Goal: Task Accomplishment & Management: Use online tool/utility

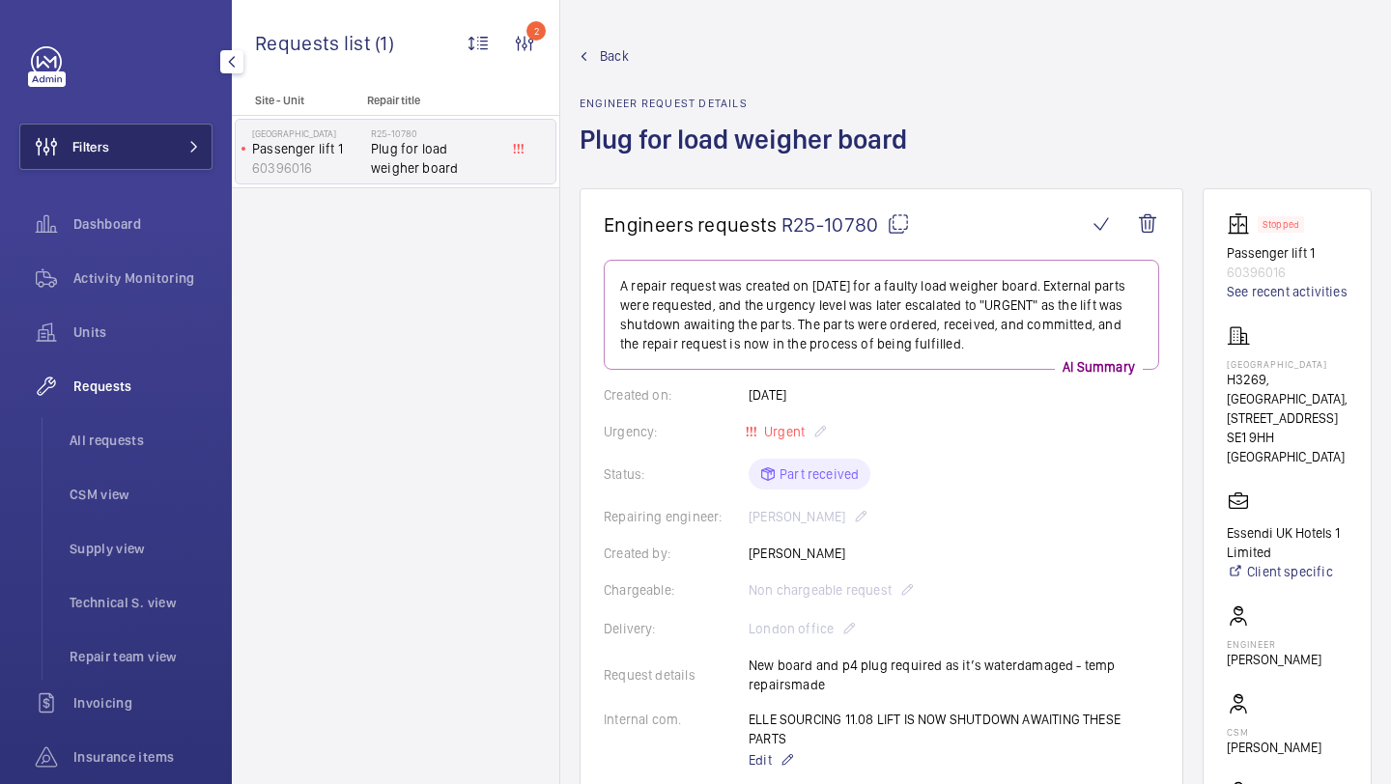
click at [145, 165] on button "Filters" at bounding box center [115, 147] width 193 height 46
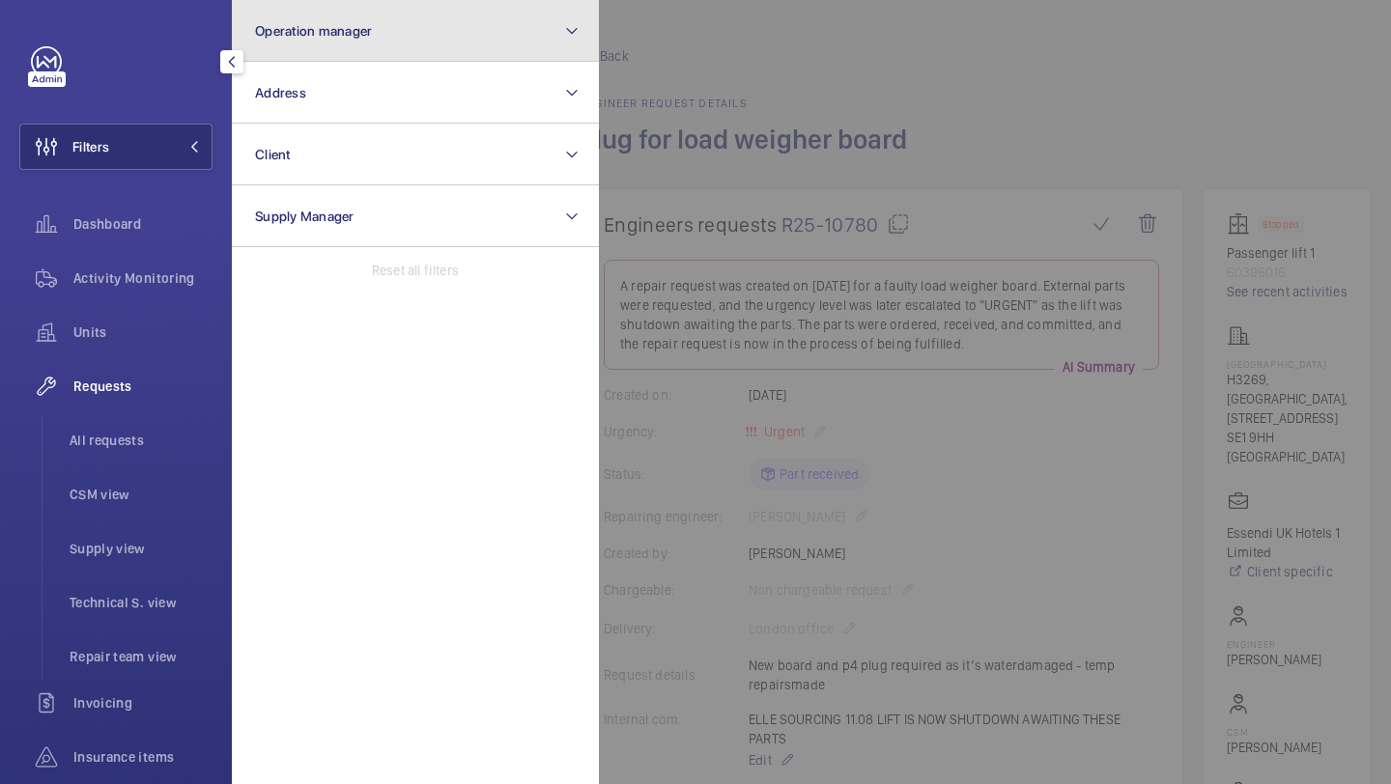
click at [265, 57] on button "Operation manager" at bounding box center [415, 31] width 367 height 62
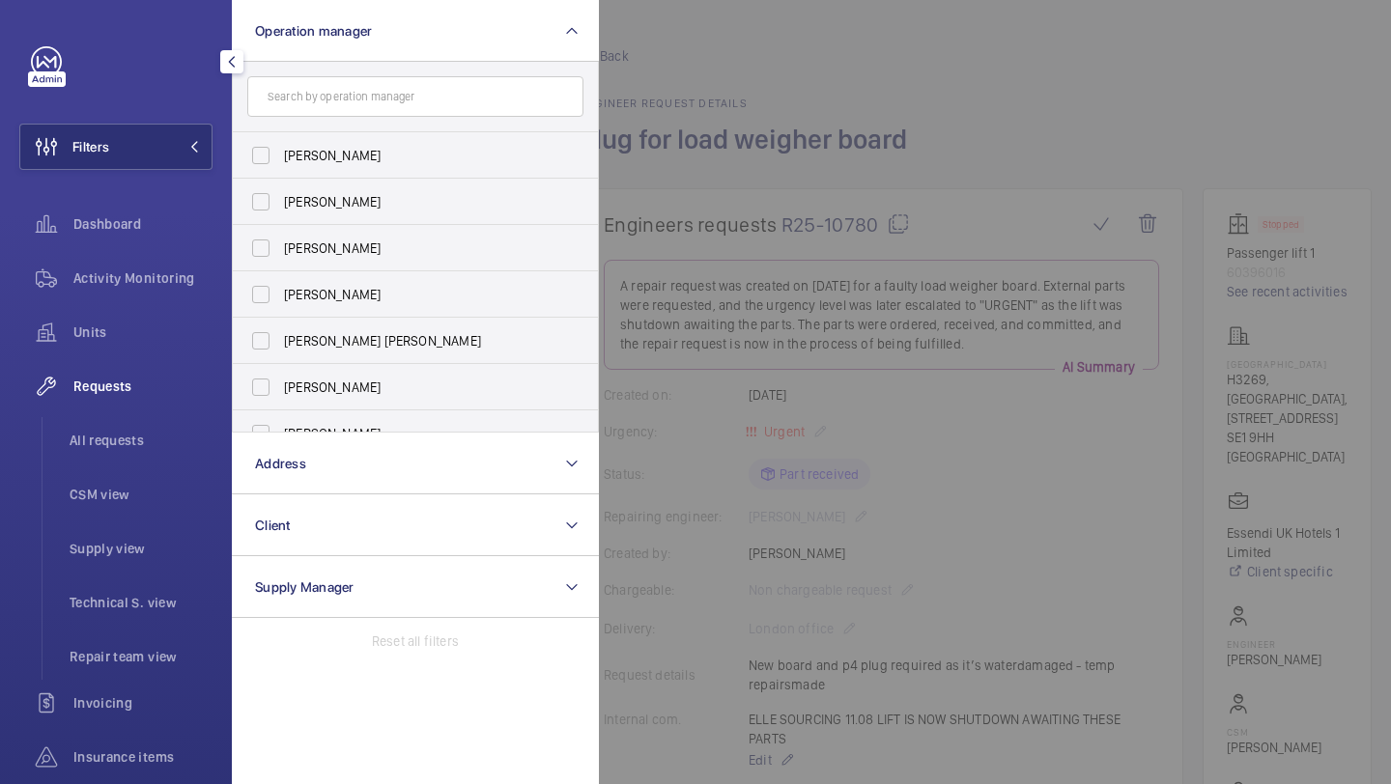
click at [285, 136] on label "Abby Archer" at bounding box center [401, 155] width 336 height 46
click at [280, 136] on input "Abby Archer" at bounding box center [260, 155] width 39 height 39
checkbox input "true"
click at [300, 276] on label "Sam Williams" at bounding box center [401, 294] width 336 height 46
click at [280, 276] on input "Sam Williams" at bounding box center [260, 294] width 39 height 39
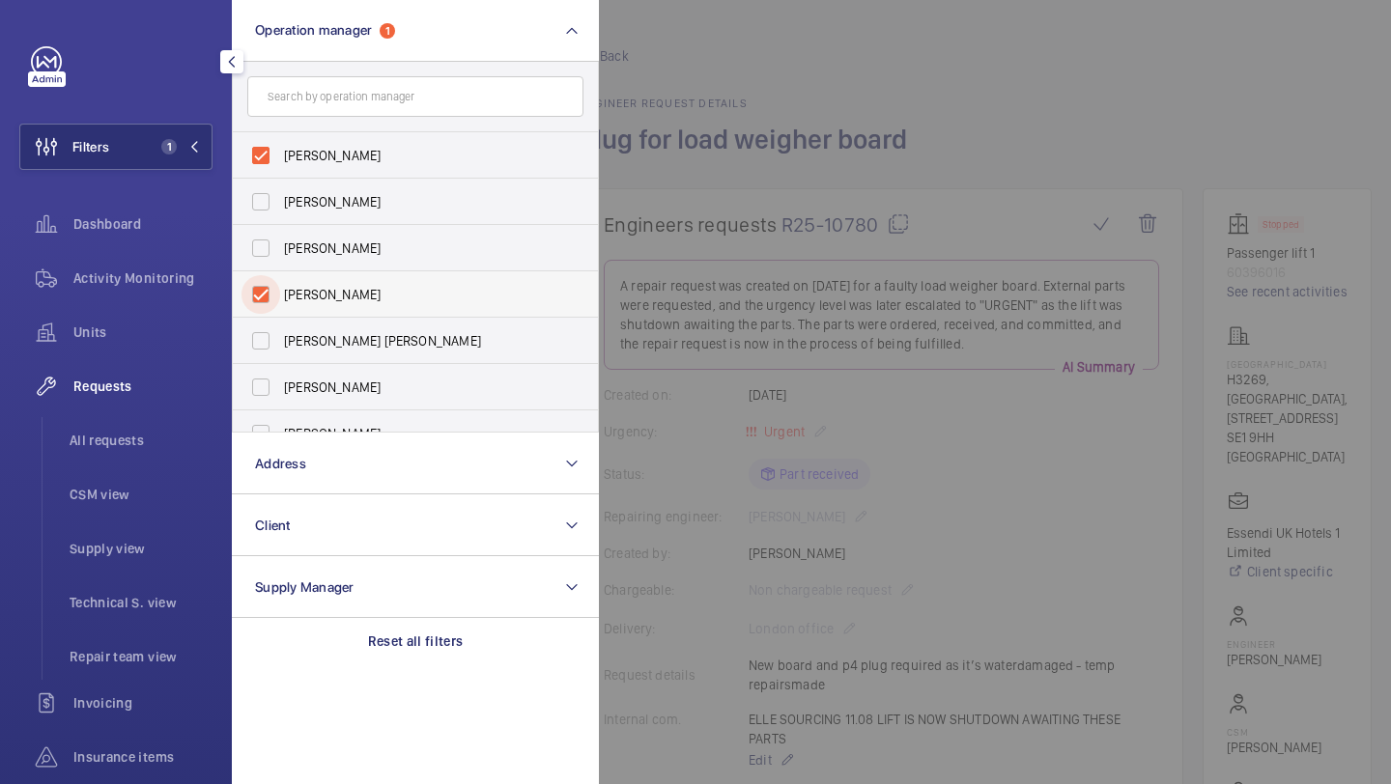
checkbox input "true"
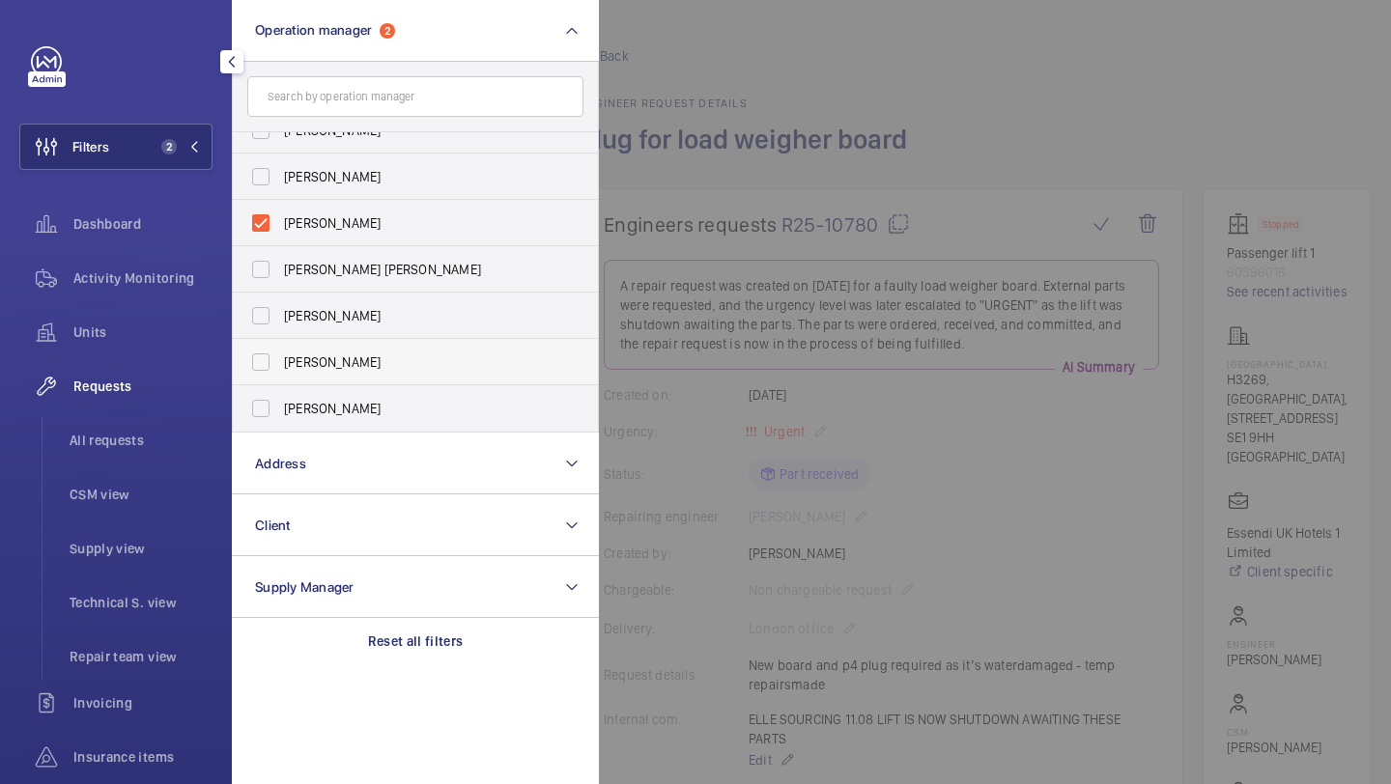
click at [302, 365] on span "Kirsten Kalaher" at bounding box center [417, 361] width 266 height 19
click at [280, 365] on input "Kirsten Kalaher" at bounding box center [260, 362] width 39 height 39
checkbox input "true"
click at [146, 441] on span "All requests" at bounding box center [141, 440] width 143 height 19
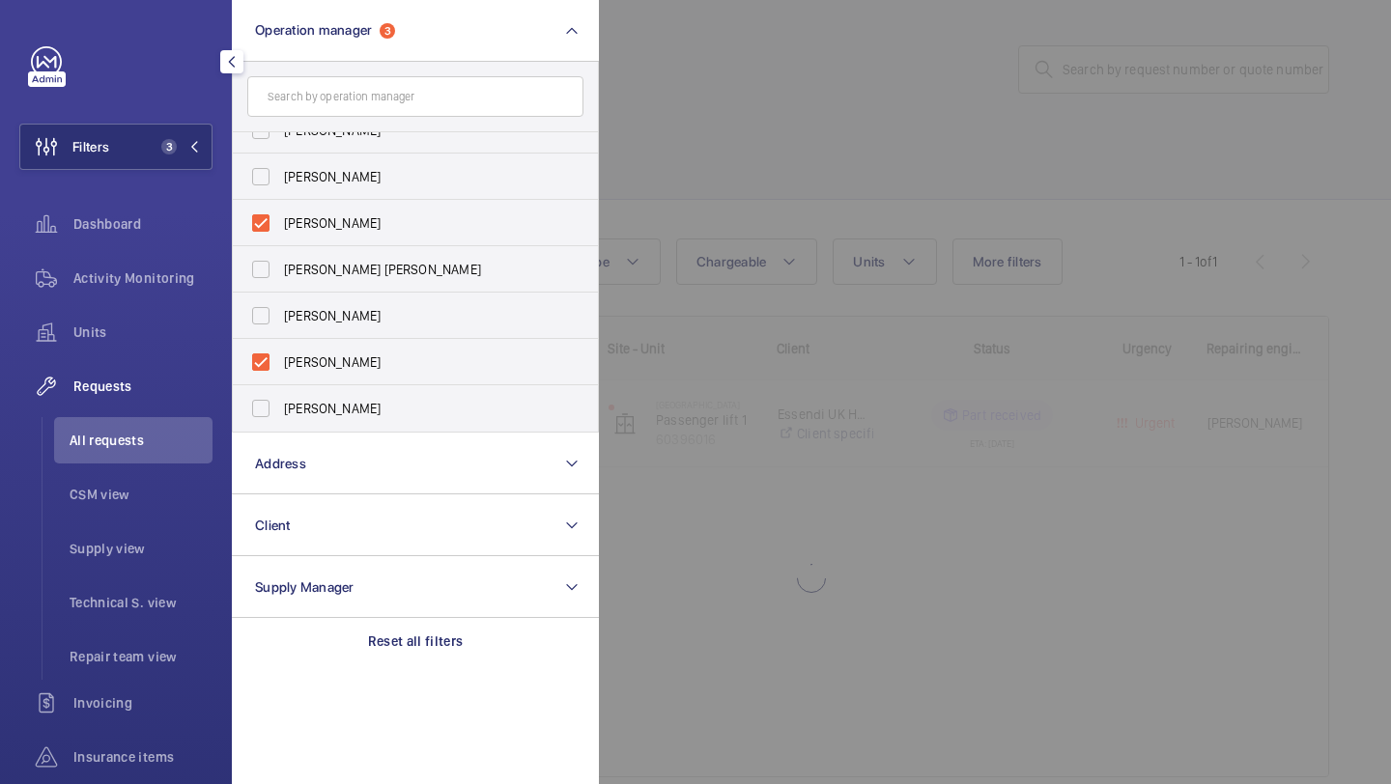
click at [962, 162] on div at bounding box center [1294, 392] width 1391 height 784
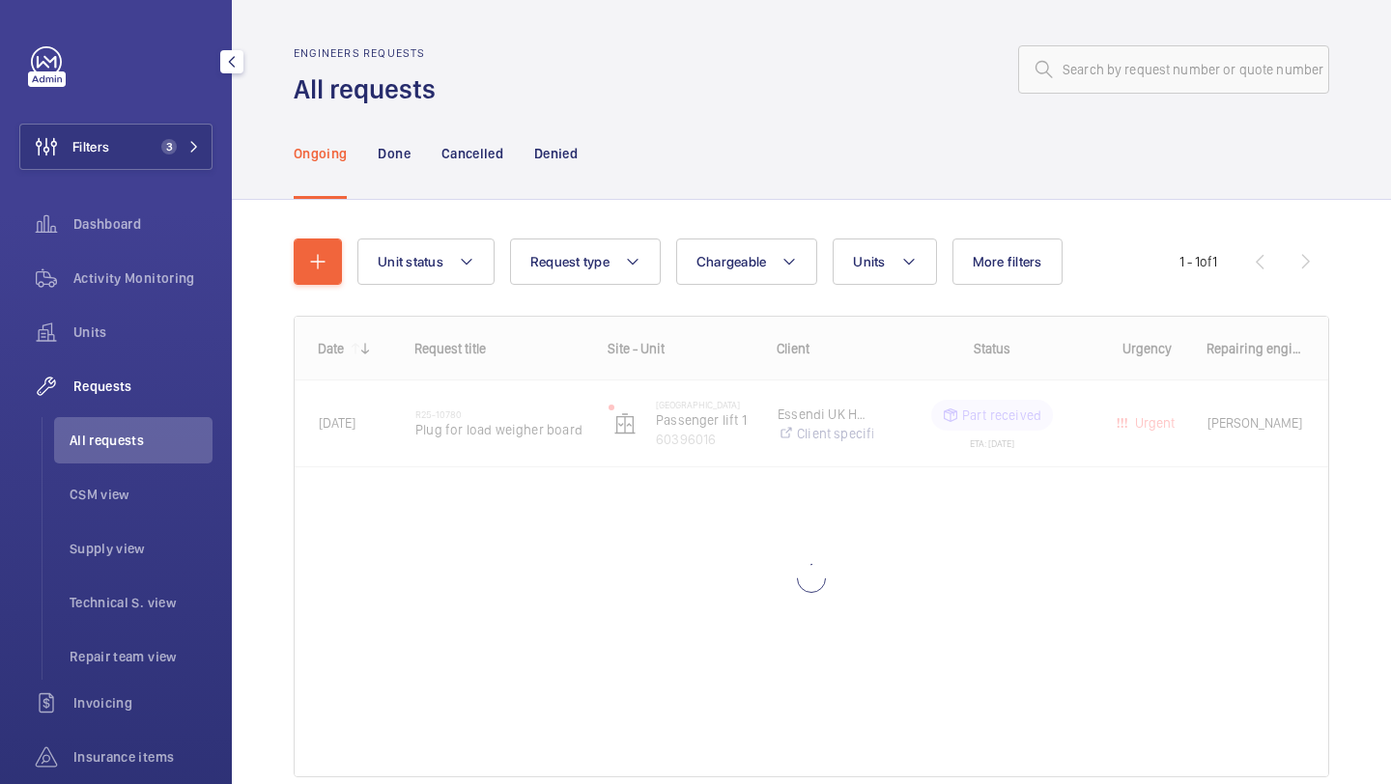
click at [985, 238] on div "Unit status Request type Chargeable Units More filters Request status Urgency R…" at bounding box center [811, 516] width 1035 height 616
click at [981, 254] on span "More filters" at bounding box center [1007, 261] width 70 height 15
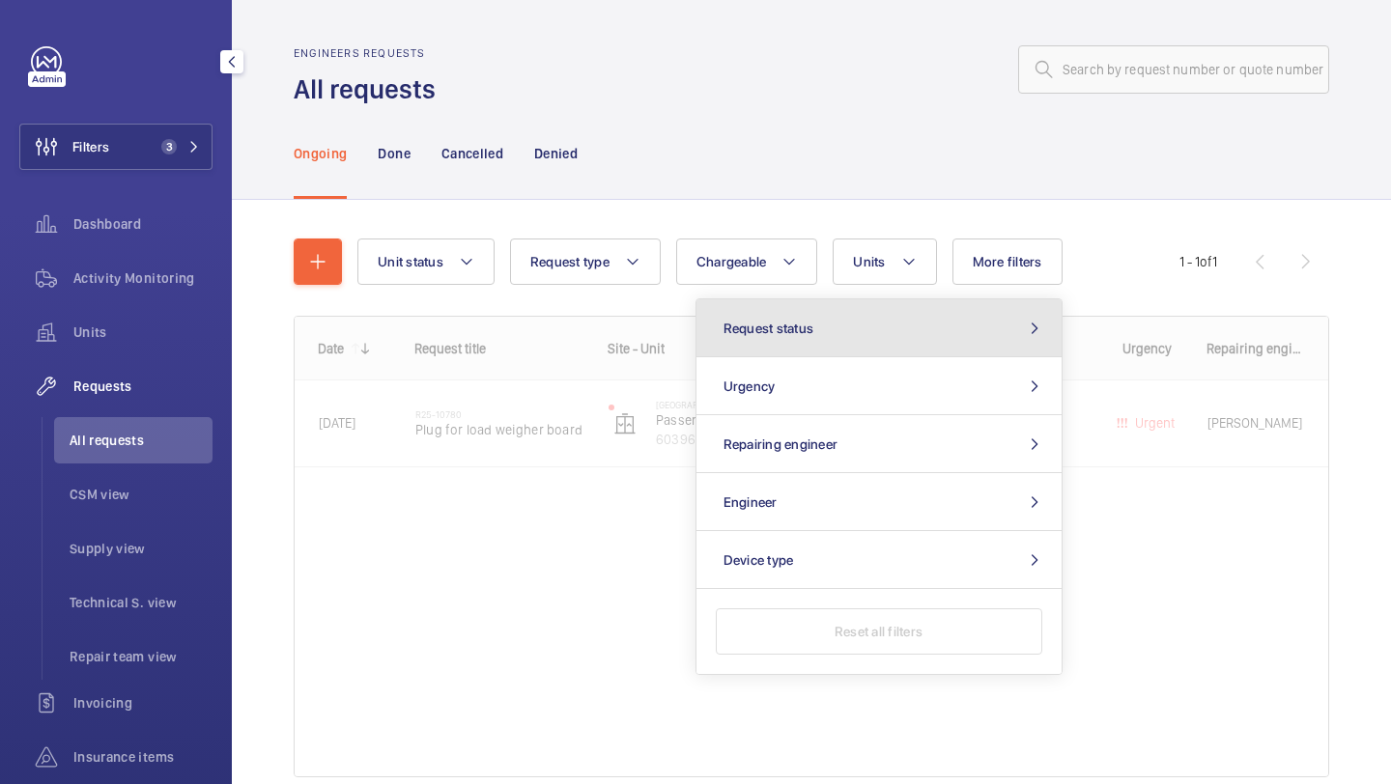
click at [885, 323] on button "Request status" at bounding box center [878, 328] width 365 height 58
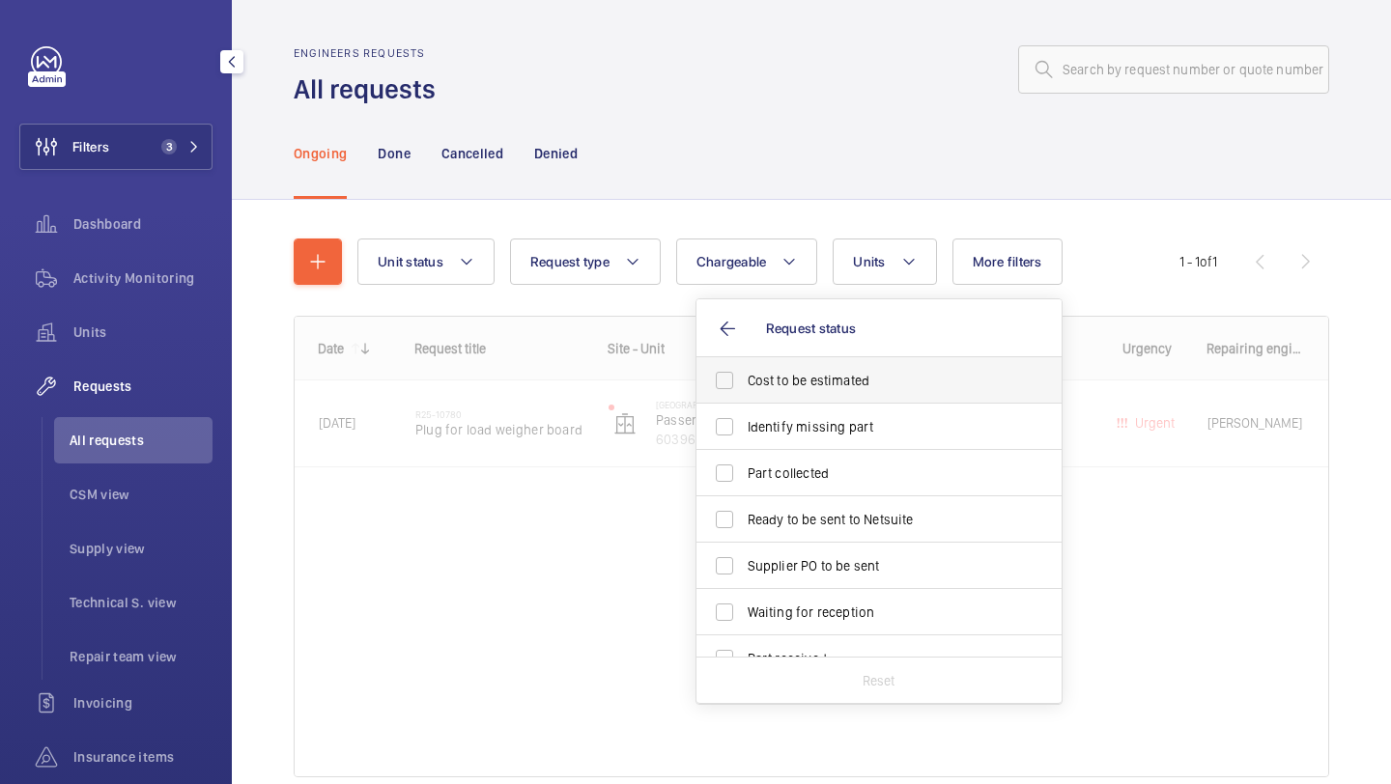
click at [839, 367] on label "Cost to be estimated" at bounding box center [864, 380] width 336 height 46
click at [744, 367] on input "Cost to be estimated" at bounding box center [724, 380] width 39 height 39
checkbox input "true"
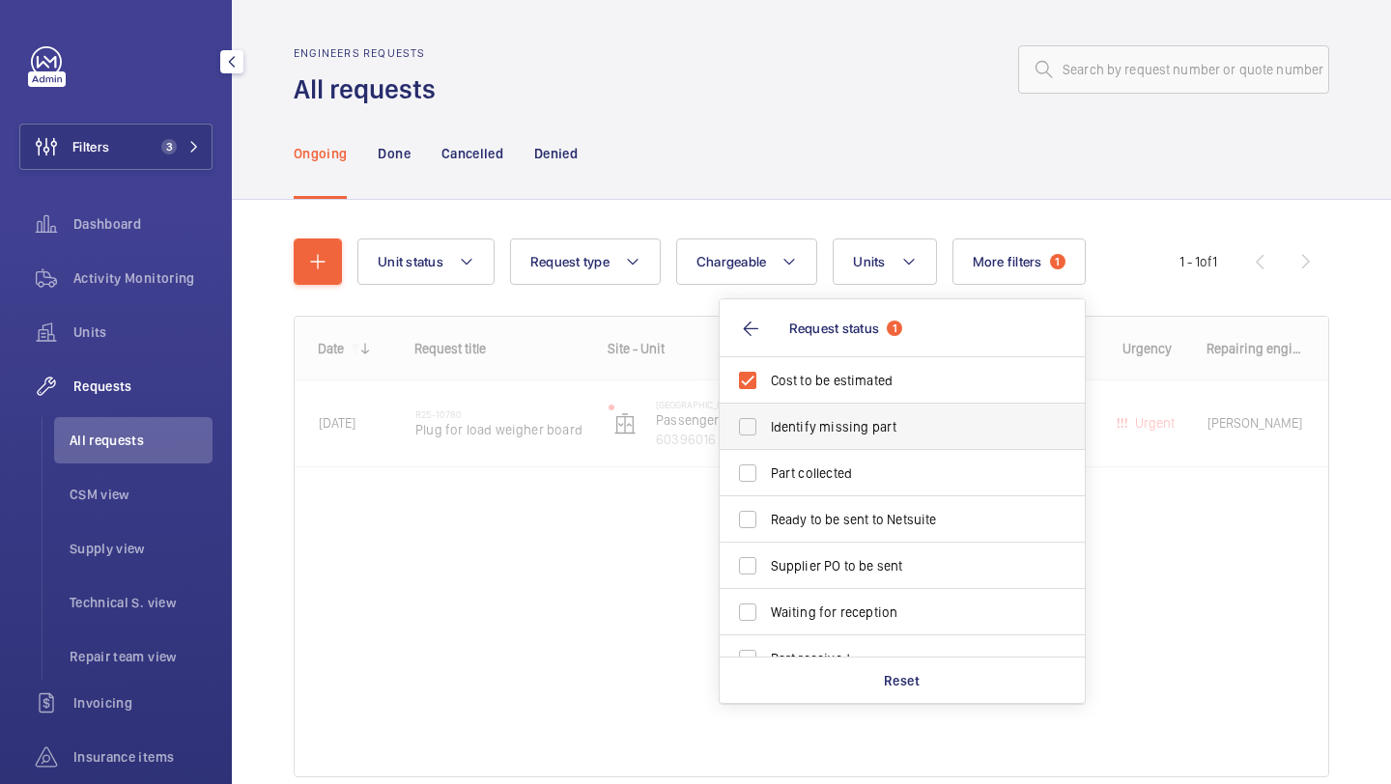
click at [815, 420] on span "Identify missing part" at bounding box center [904, 426] width 266 height 19
click at [767, 420] on input "Identify missing part" at bounding box center [747, 427] width 39 height 39
checkbox input "true"
click at [797, 554] on label "Supplier PO to be sent" at bounding box center [887, 566] width 336 height 46
click at [767, 554] on input "Supplier PO to be sent" at bounding box center [747, 566] width 39 height 39
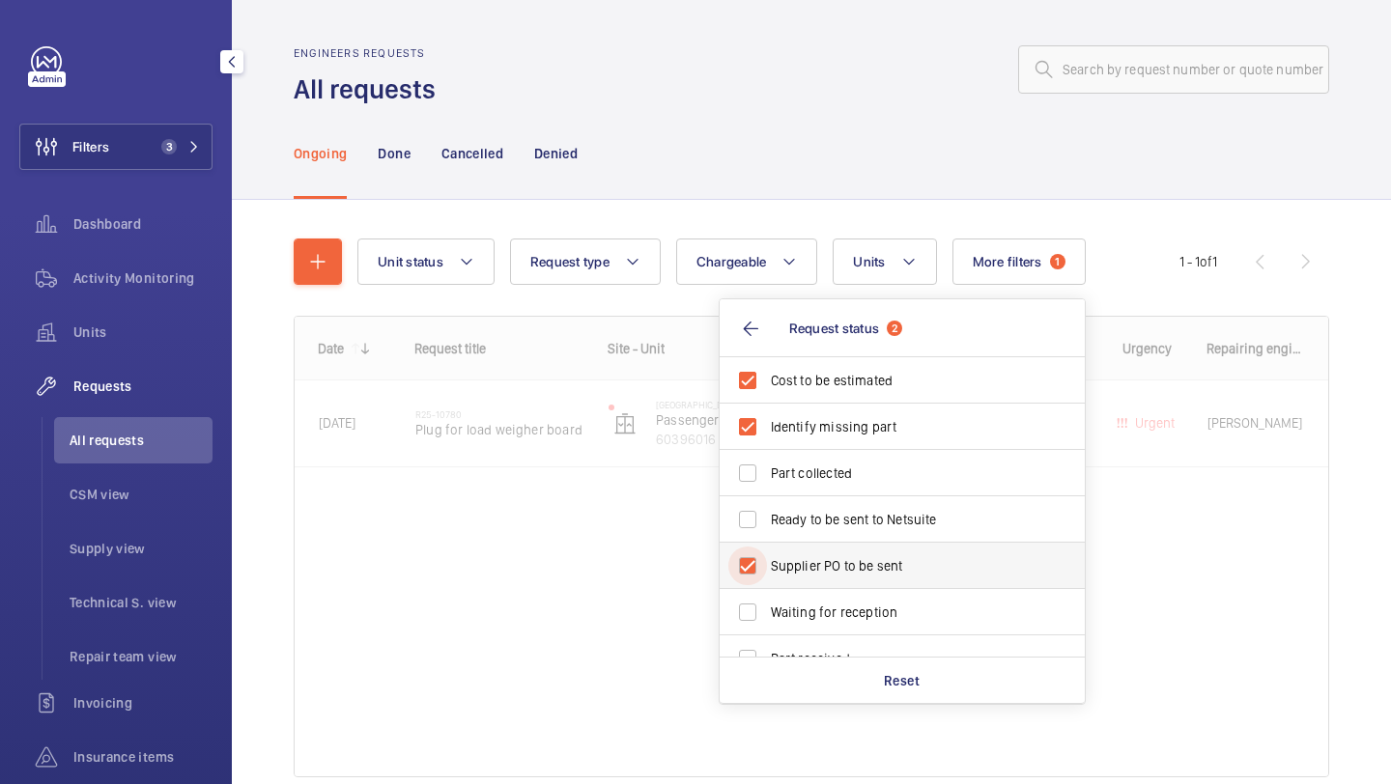
checkbox input "true"
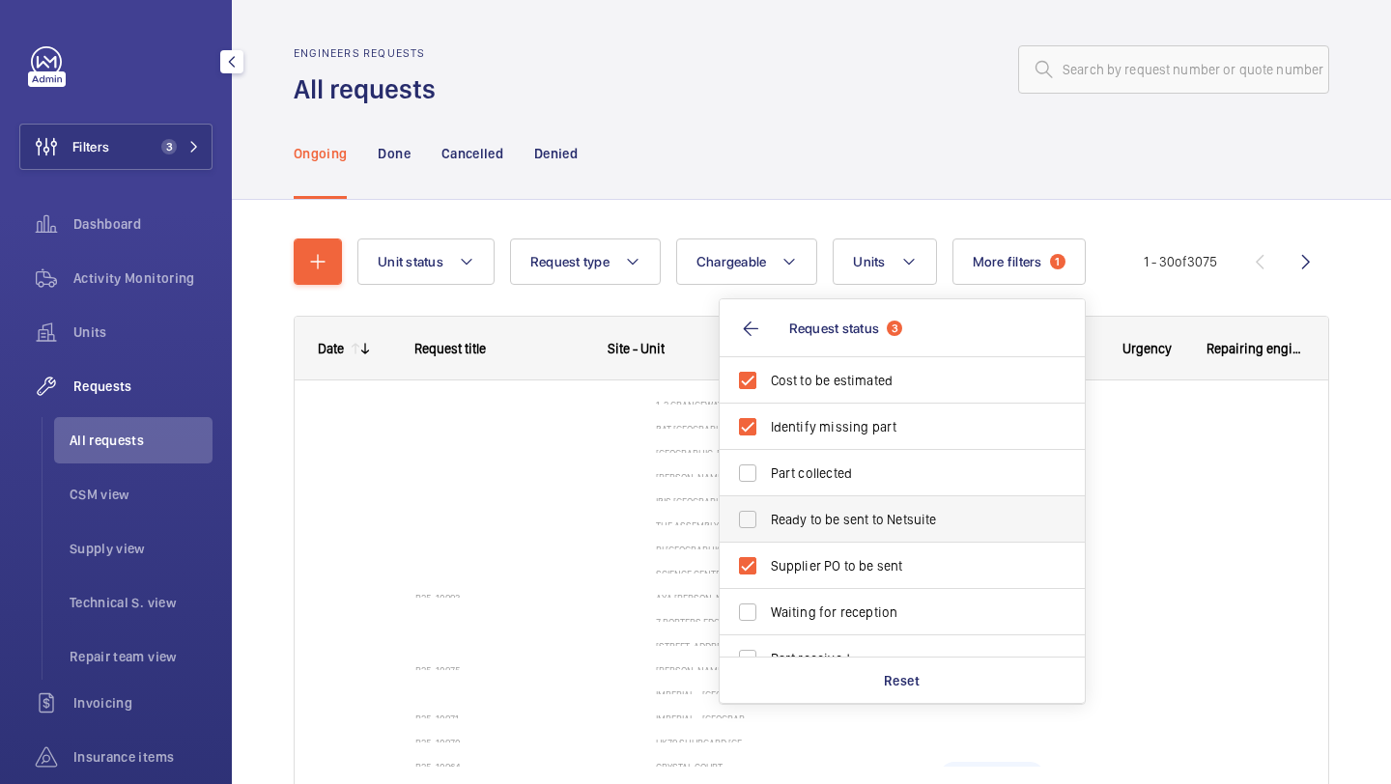
click at [790, 514] on span "Ready to be sent to Netsuite" at bounding box center [904, 519] width 266 height 19
click at [767, 514] on input "Ready to be sent to Netsuite" at bounding box center [747, 519] width 39 height 39
checkbox input "true"
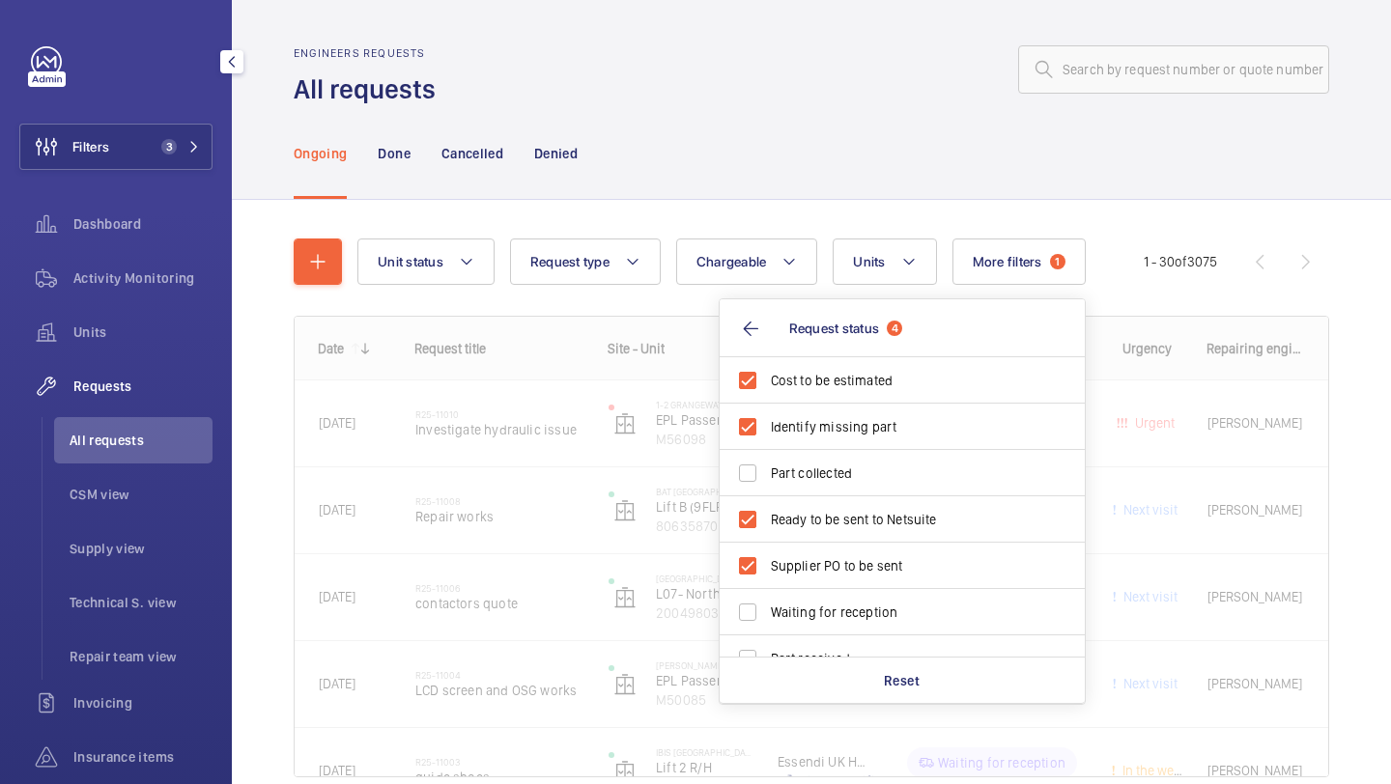
click at [788, 109] on div "Ongoing Done Cancelled Denied" at bounding box center [811, 153] width 1035 height 92
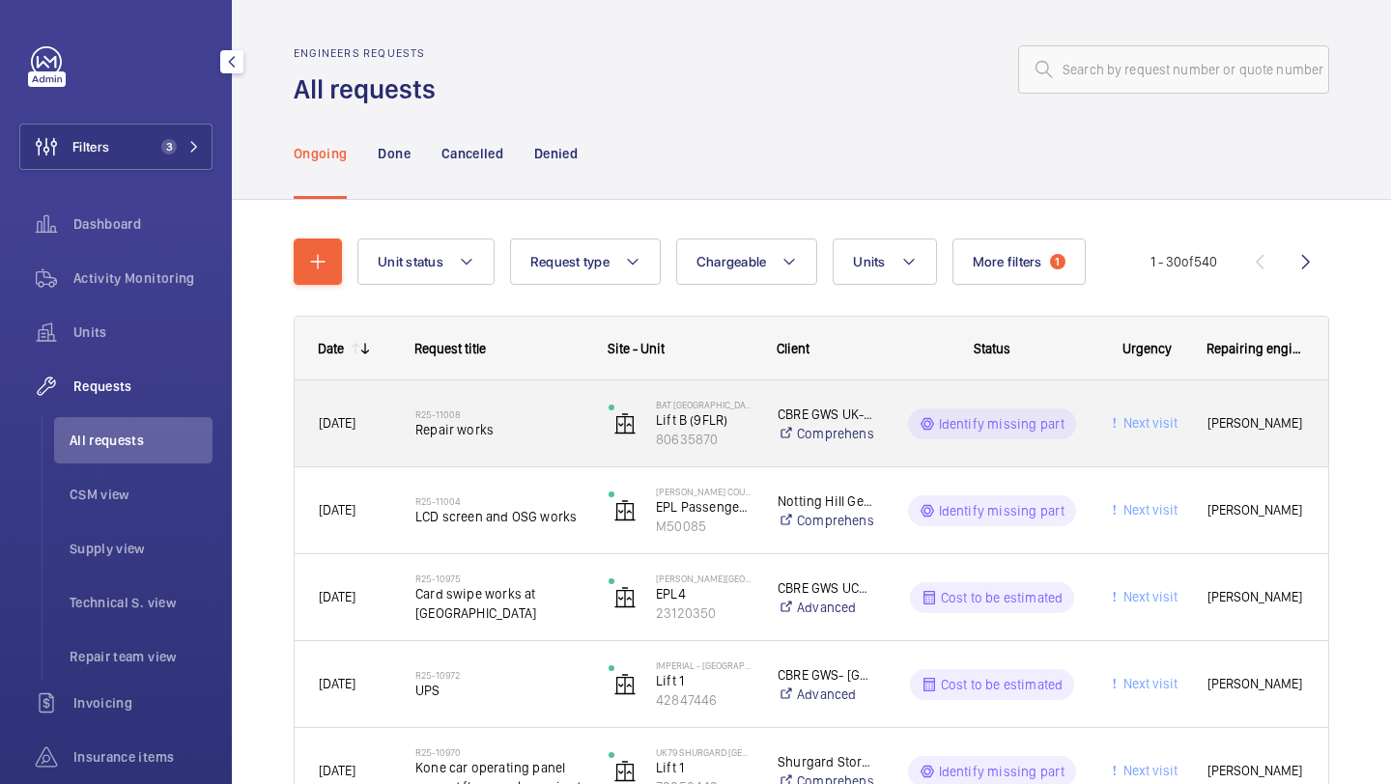
click at [550, 423] on span "Repair works" at bounding box center [499, 429] width 168 height 19
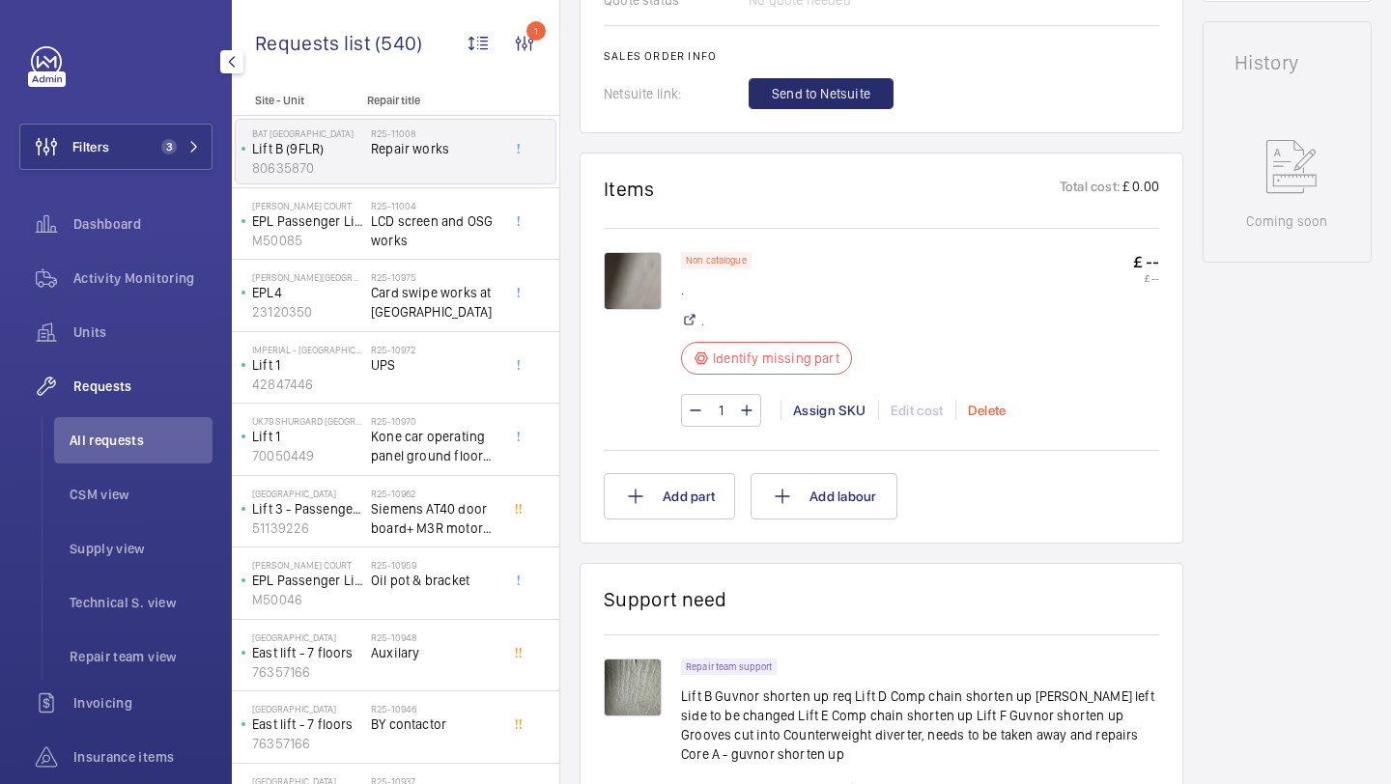
scroll to position [975, 0]
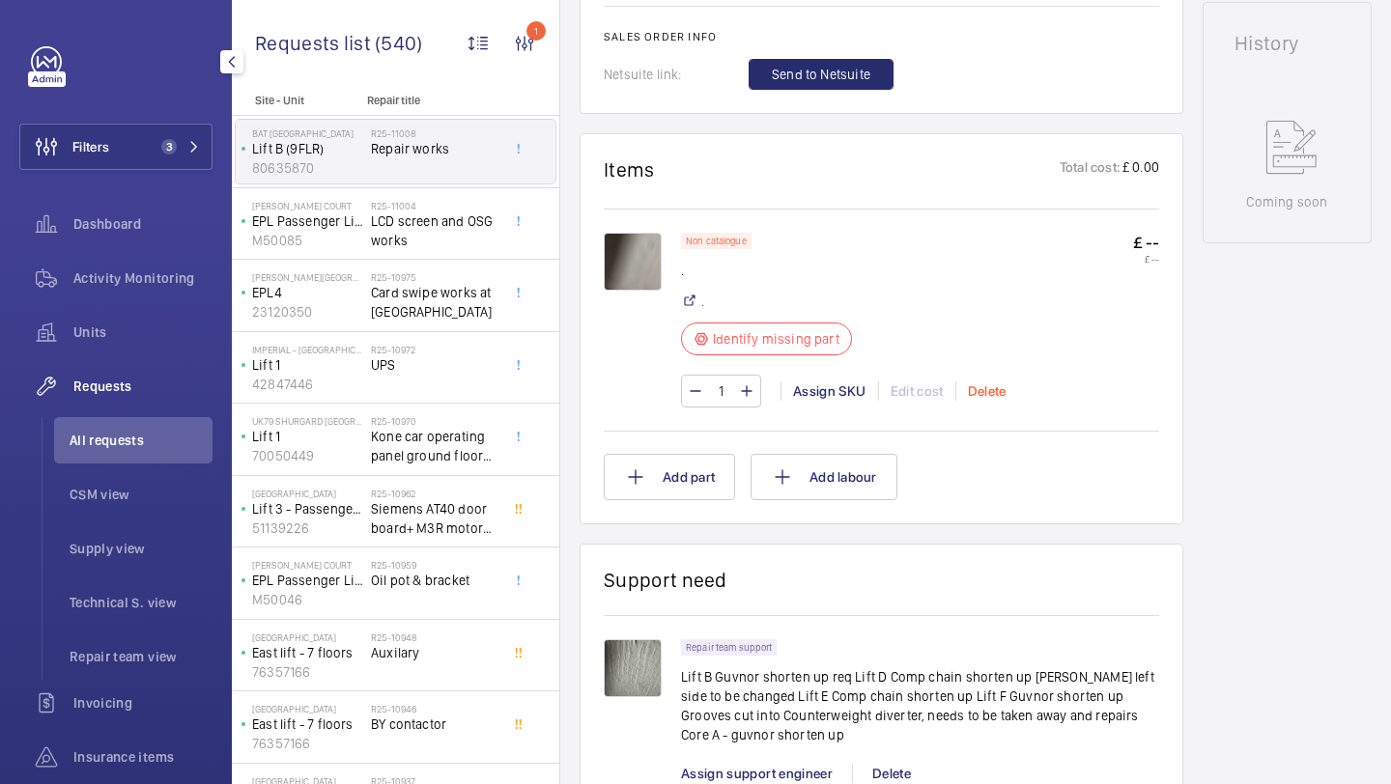
click at [976, 400] on div "Delete" at bounding box center [986, 390] width 63 height 19
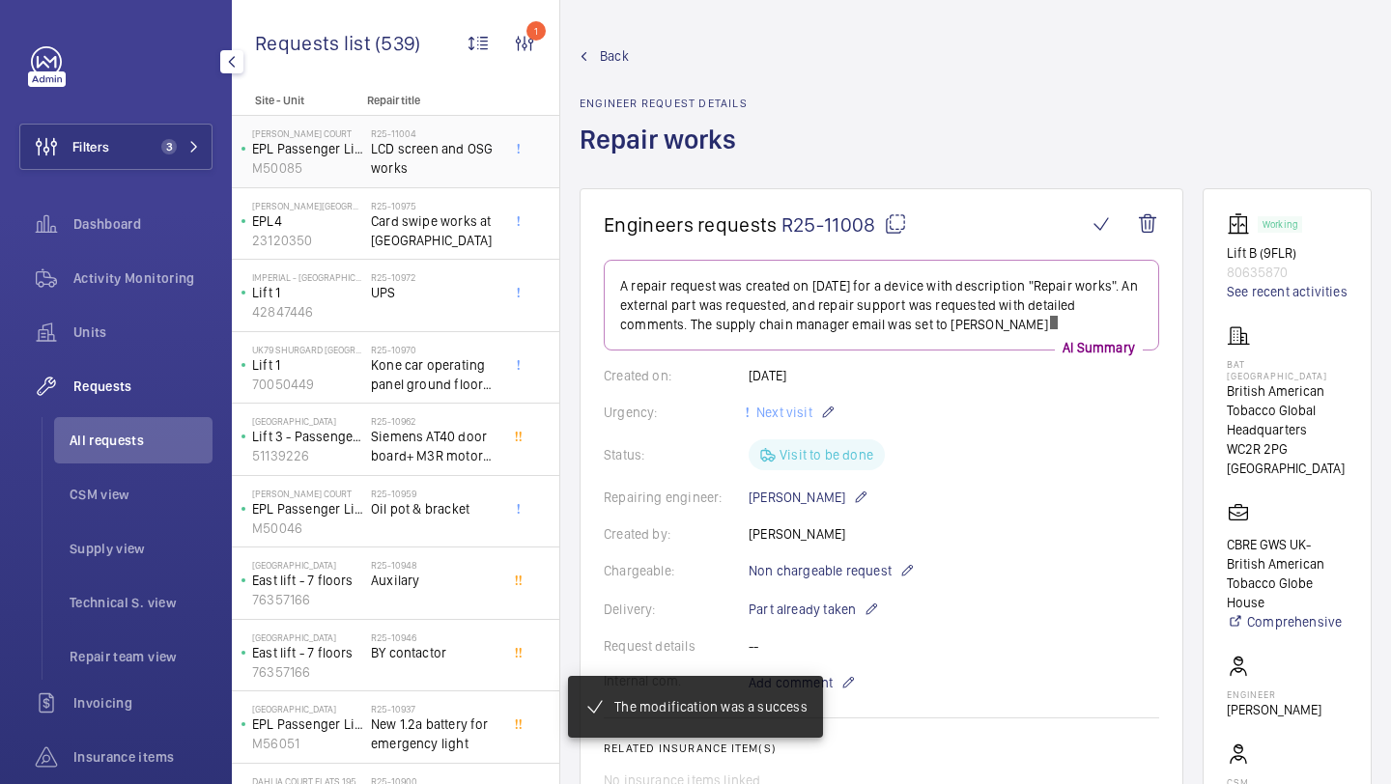
click at [446, 166] on span "LCD screen and OSG works" at bounding box center [434, 158] width 127 height 39
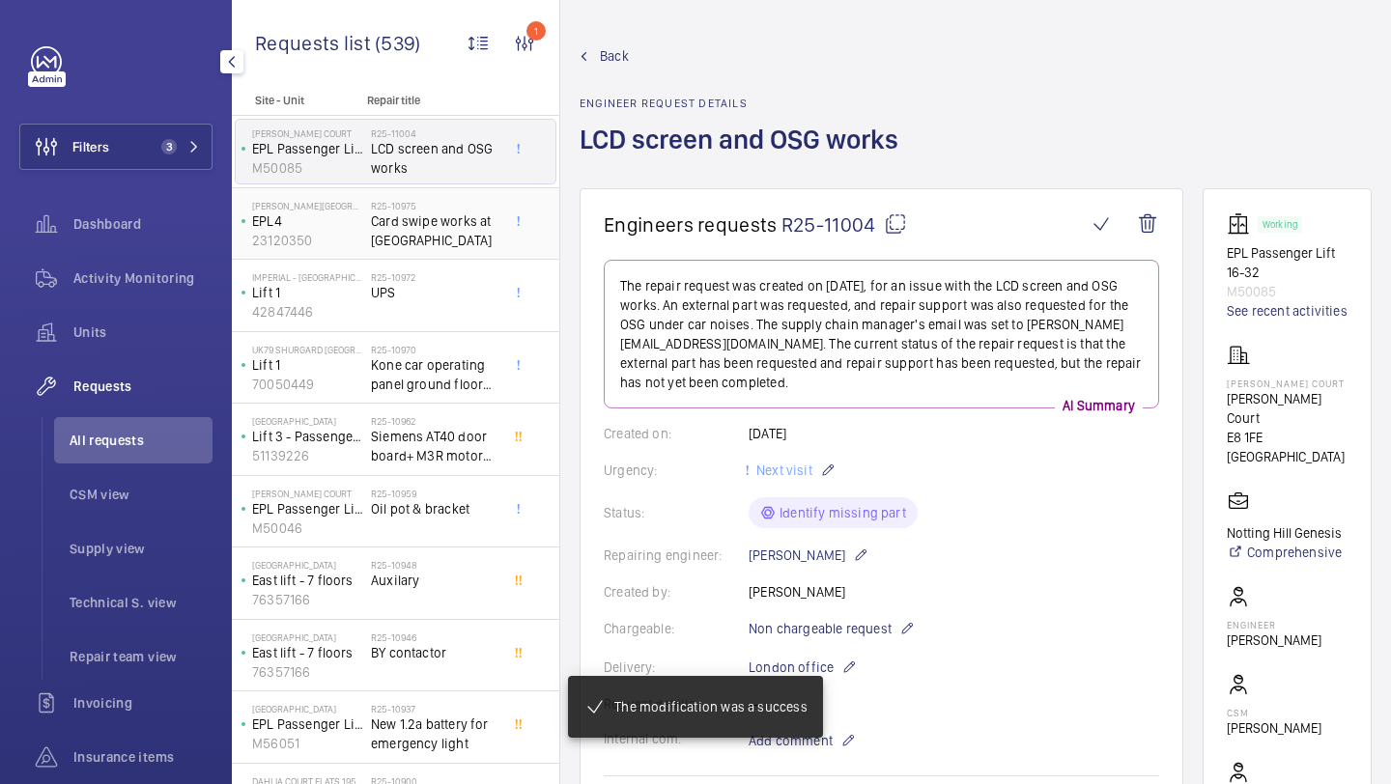
click at [448, 237] on span "Card swipe works at uclh" at bounding box center [434, 230] width 127 height 39
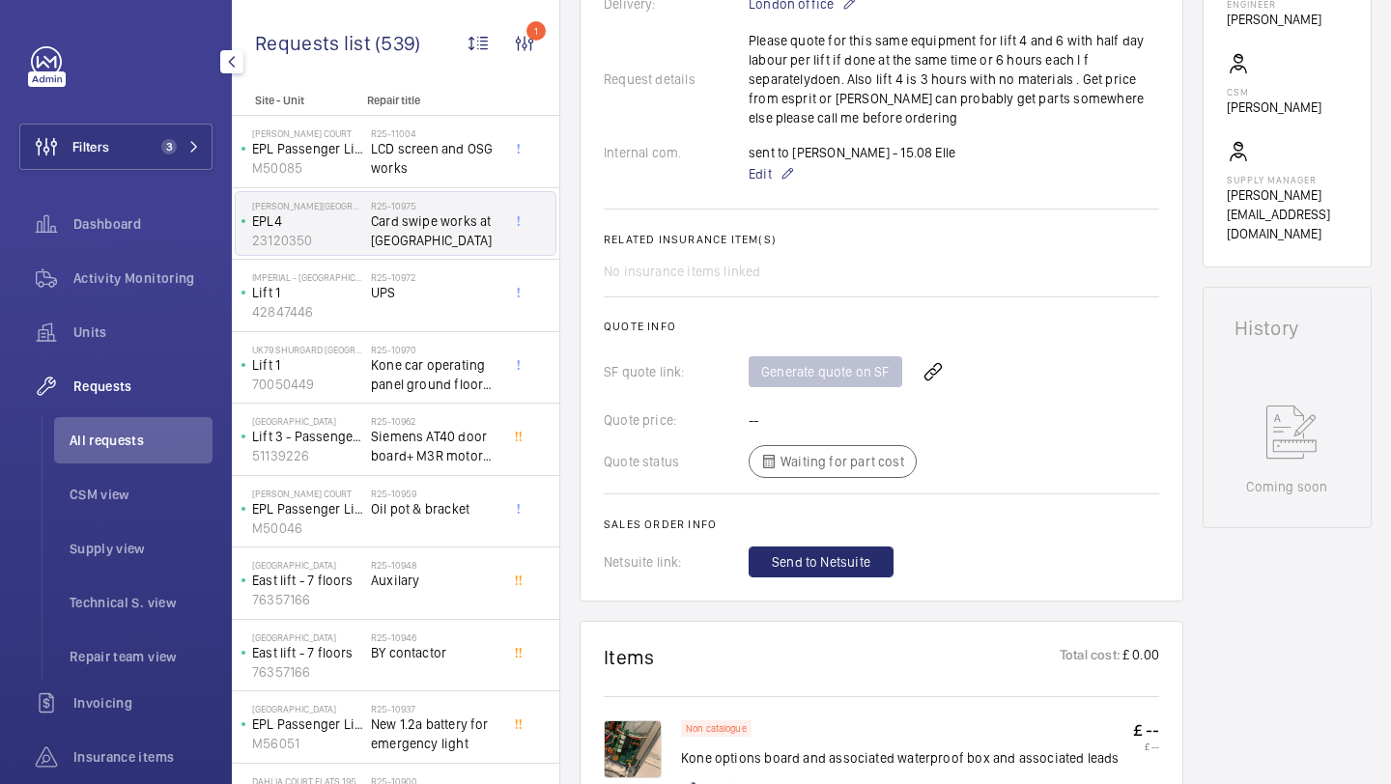
scroll to position [899, 0]
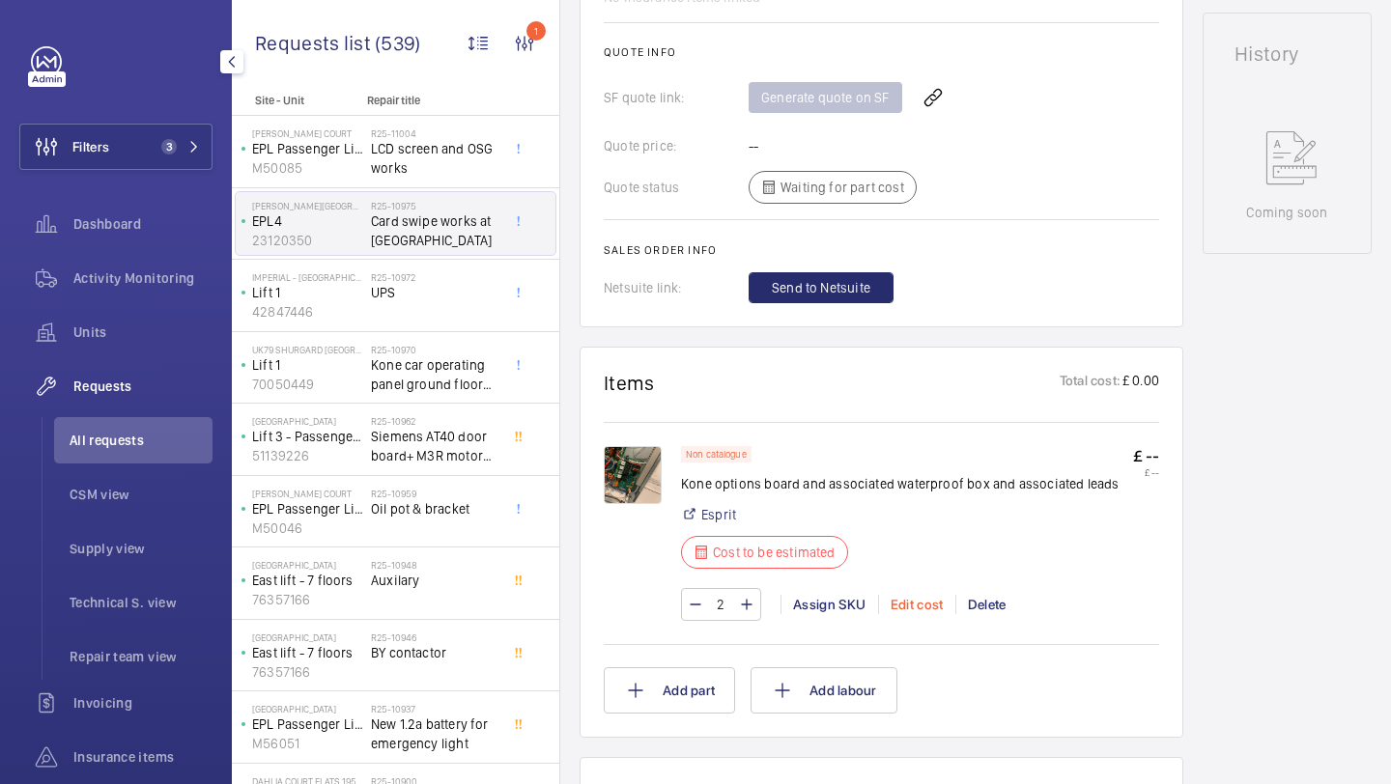
click at [928, 604] on div "Edit cost" at bounding box center [916, 604] width 77 height 19
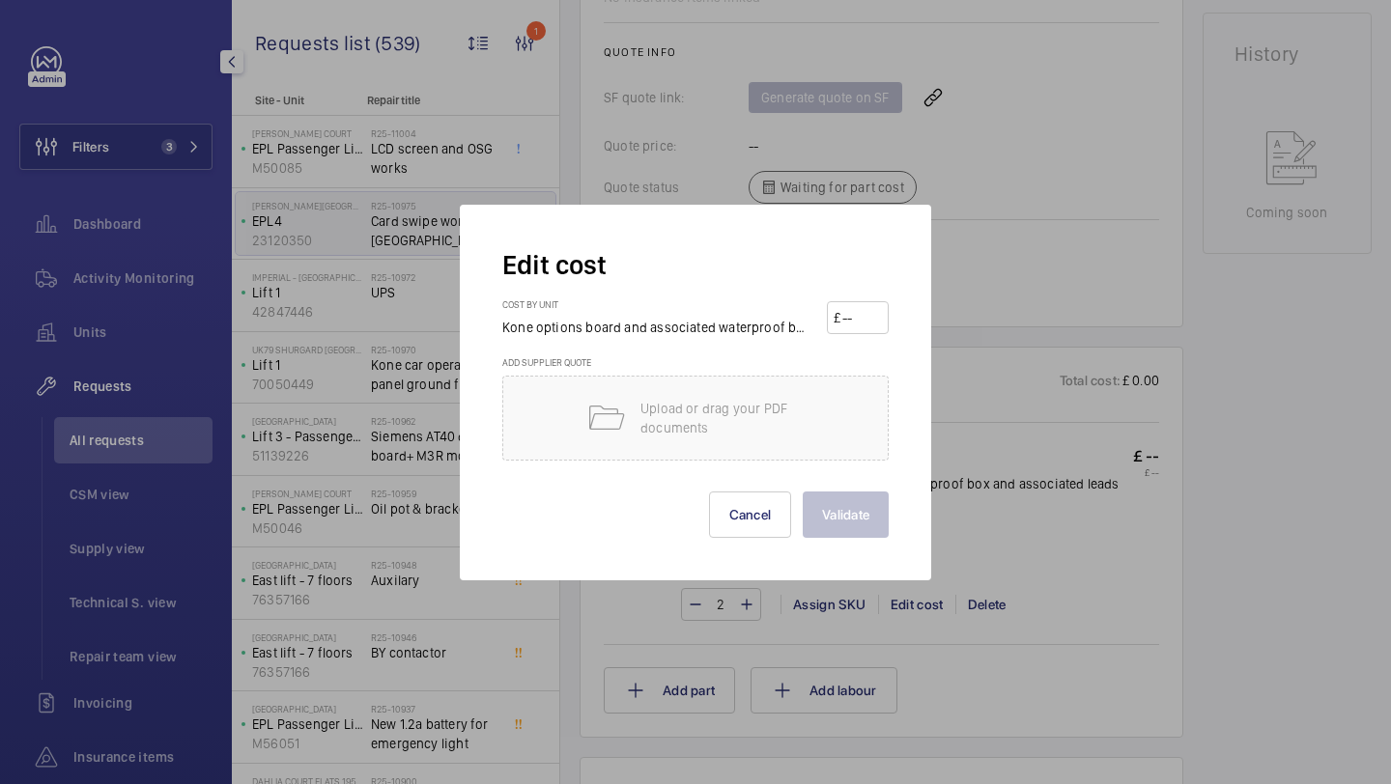
click at [860, 322] on input "number" at bounding box center [861, 317] width 42 height 31
type input "1450"
click at [802, 492] on button "Validate" at bounding box center [845, 515] width 86 height 46
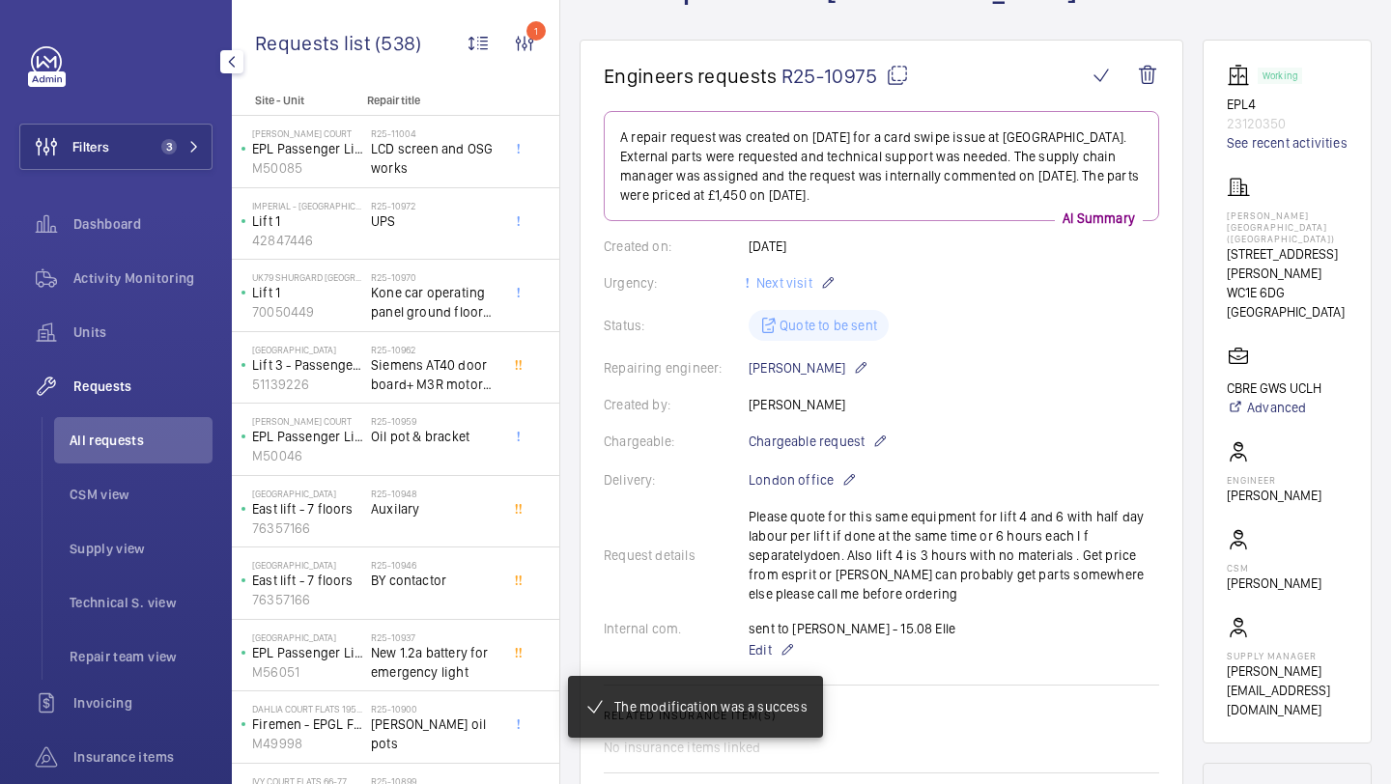
scroll to position [555, 0]
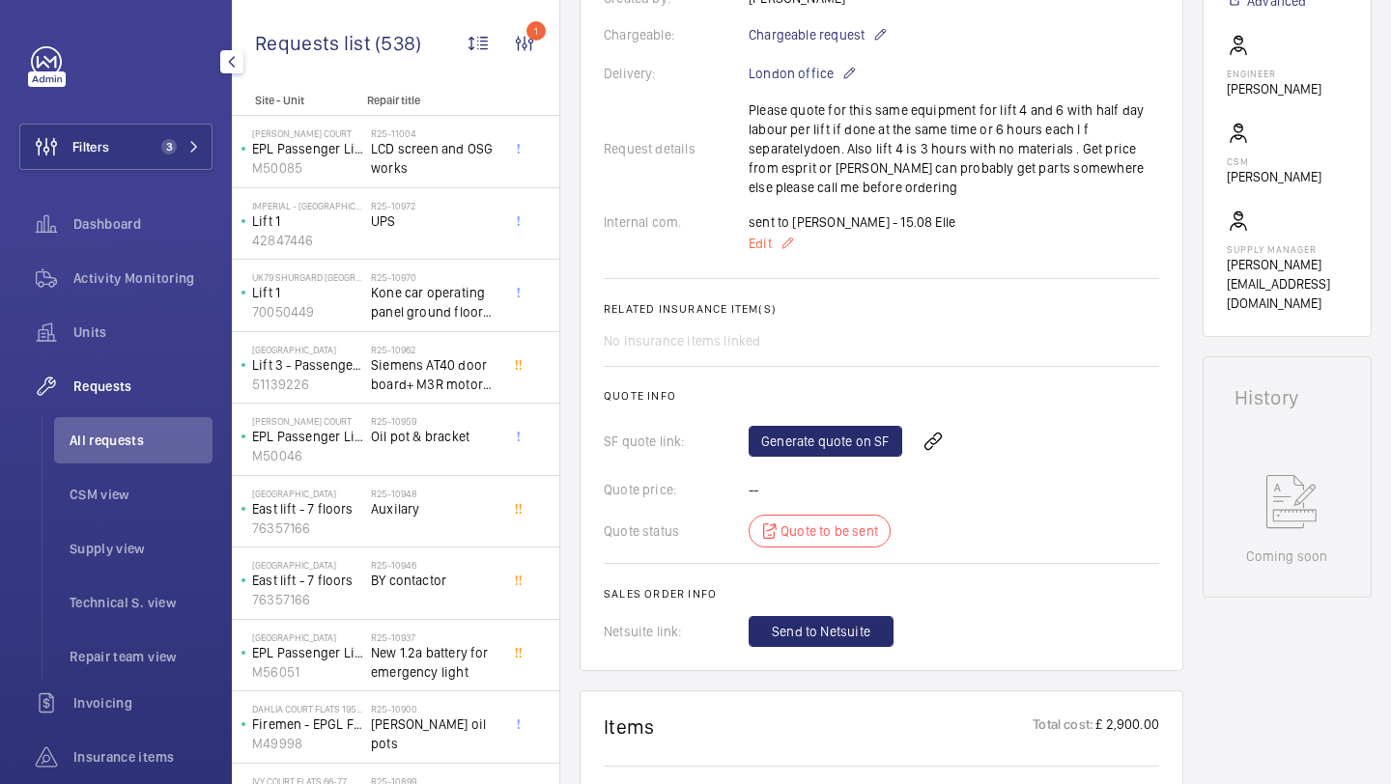
click at [786, 248] on mat-icon at bounding box center [786, 243] width 15 height 23
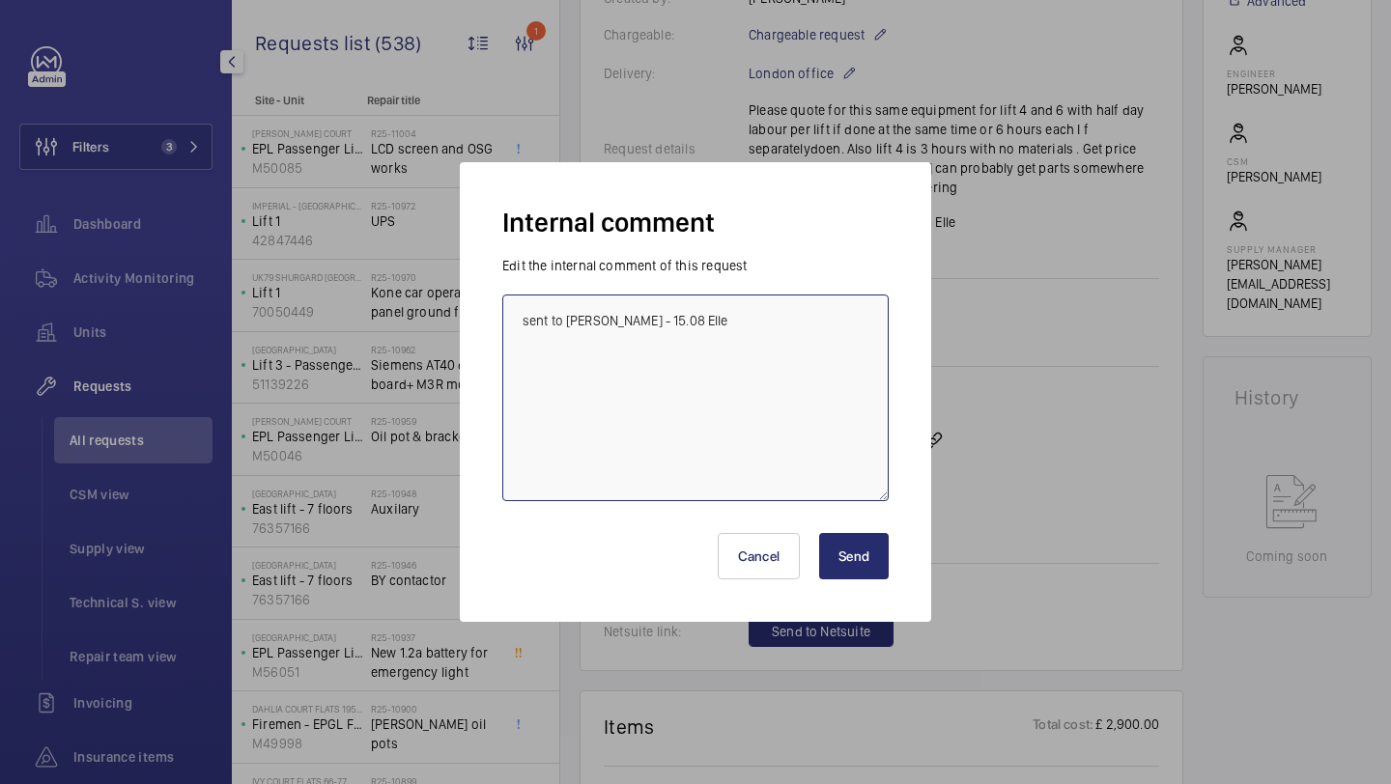
click at [819, 340] on textarea "sent to paul jupp - 15.08 Elle" at bounding box center [695, 398] width 386 height 207
type textarea "sent to paul jupp - 15.08 Elle Do not place order, dan payne has these parts"
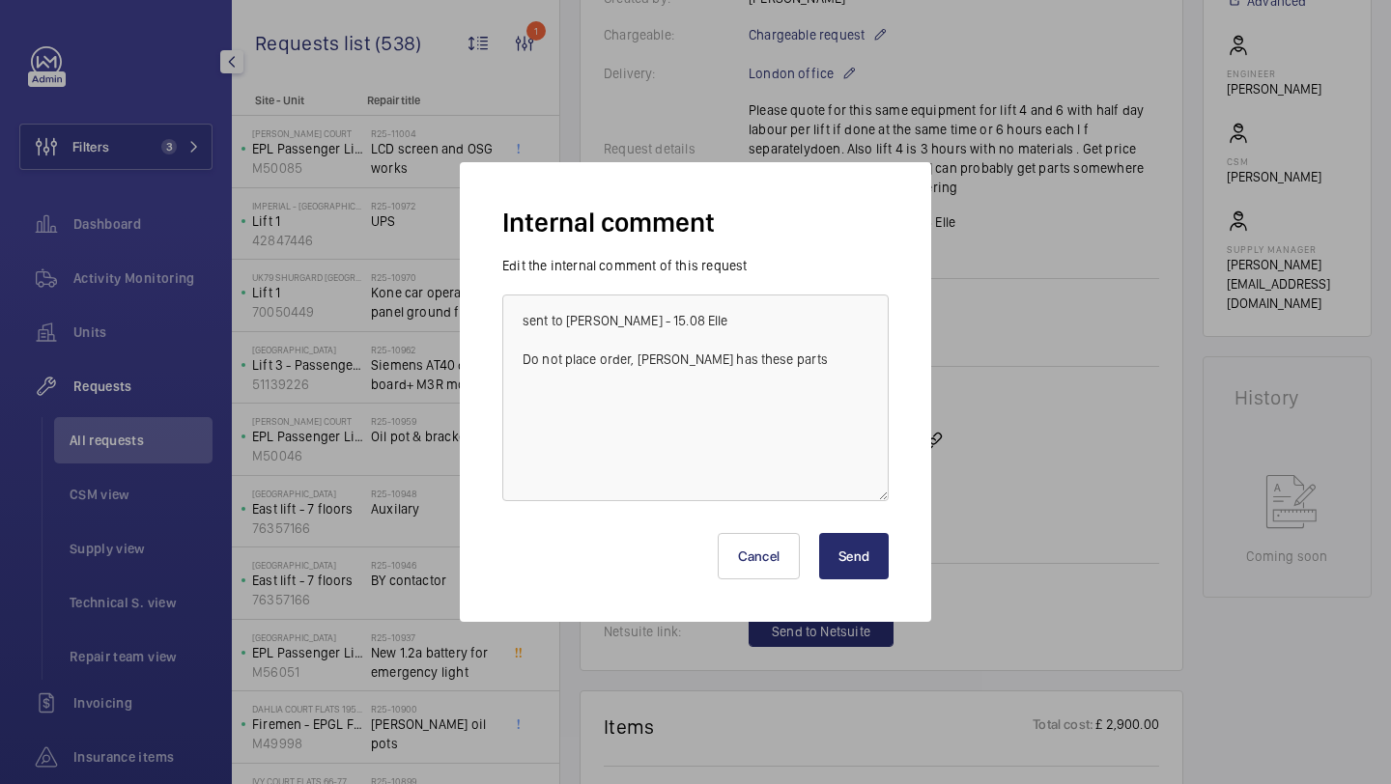
click at [868, 542] on button "Send" at bounding box center [854, 556] width 70 height 46
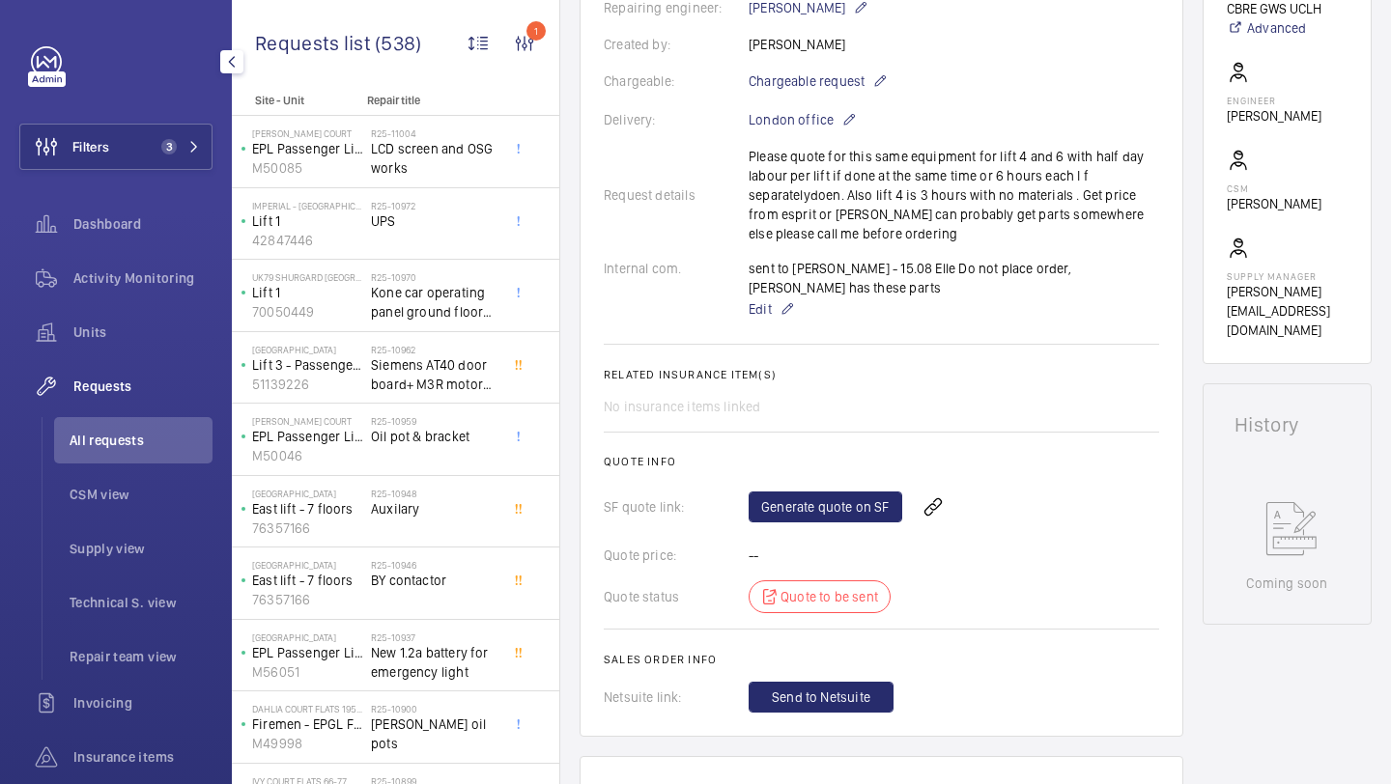
scroll to position [346, 0]
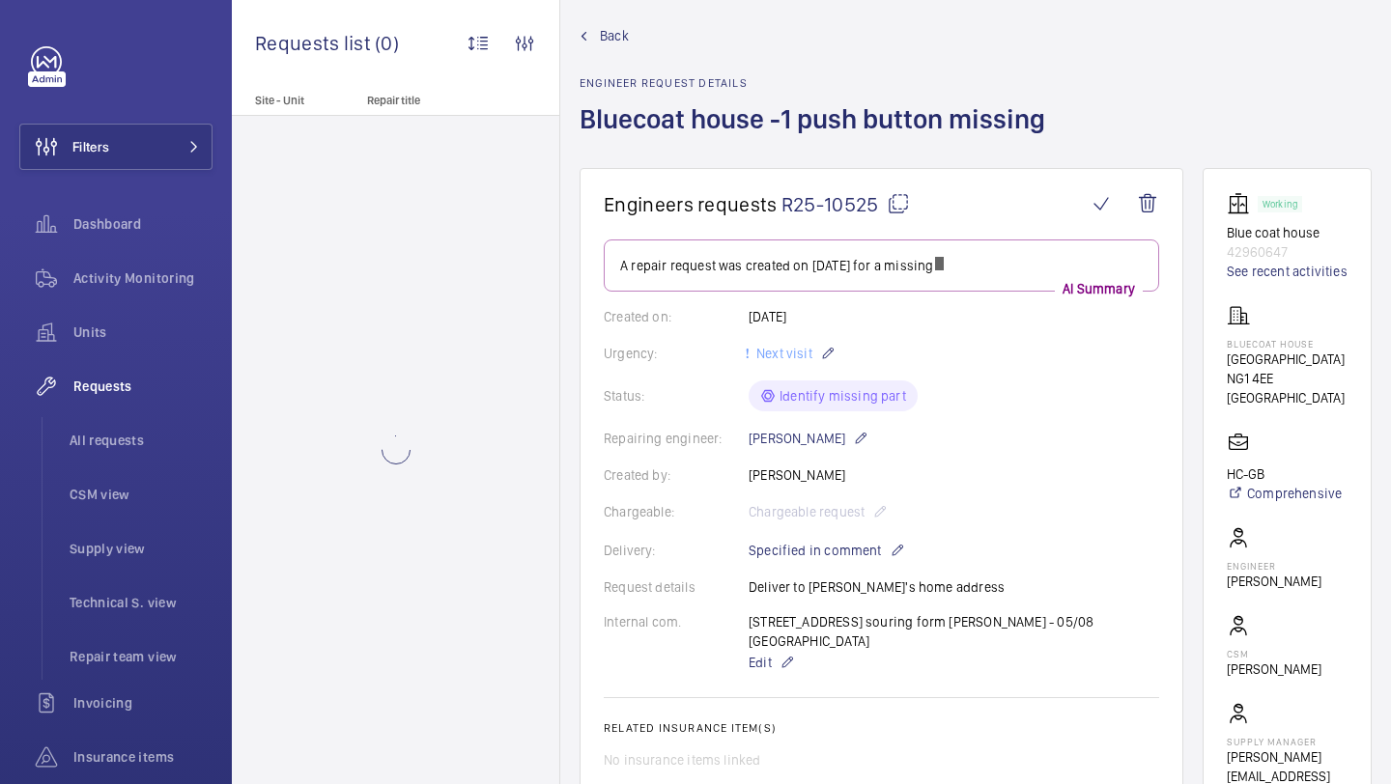
scroll to position [23, 0]
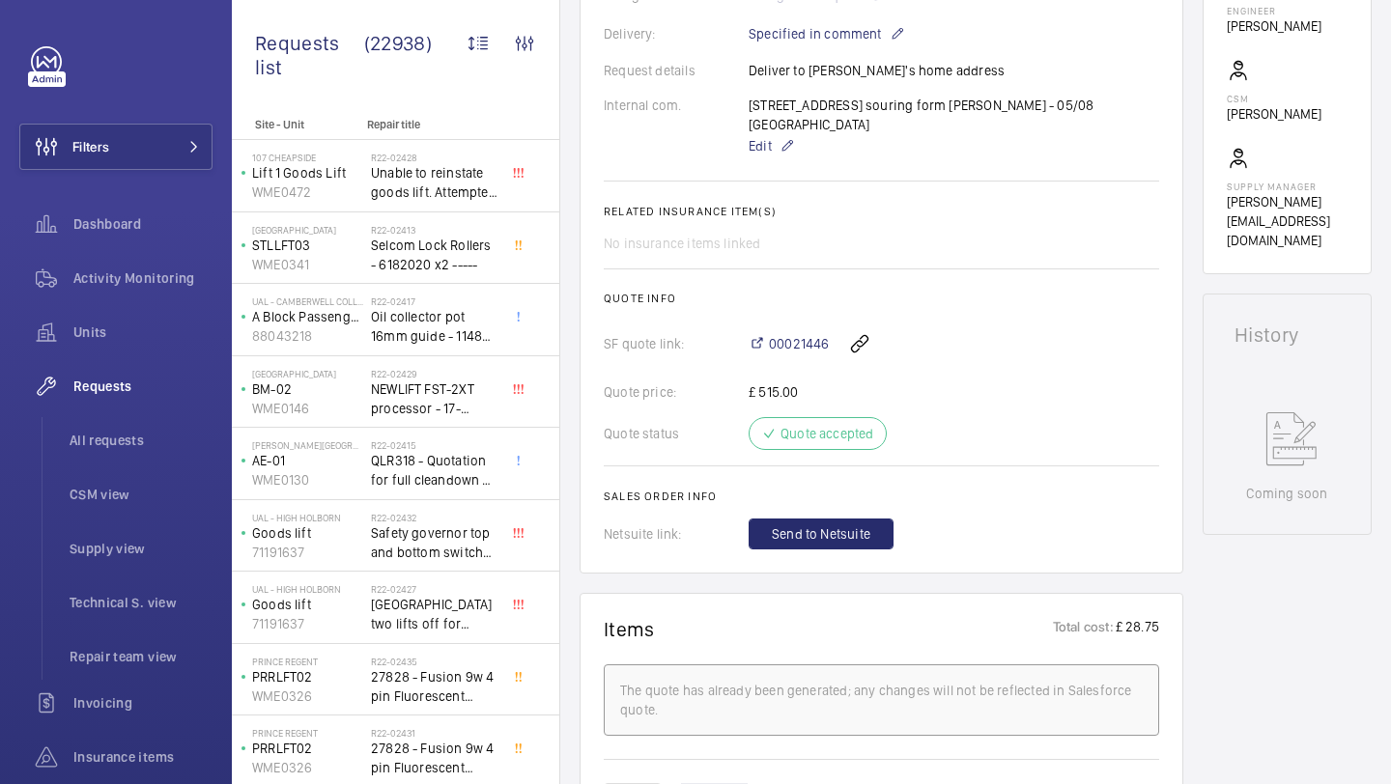
scroll to position [1138, 0]
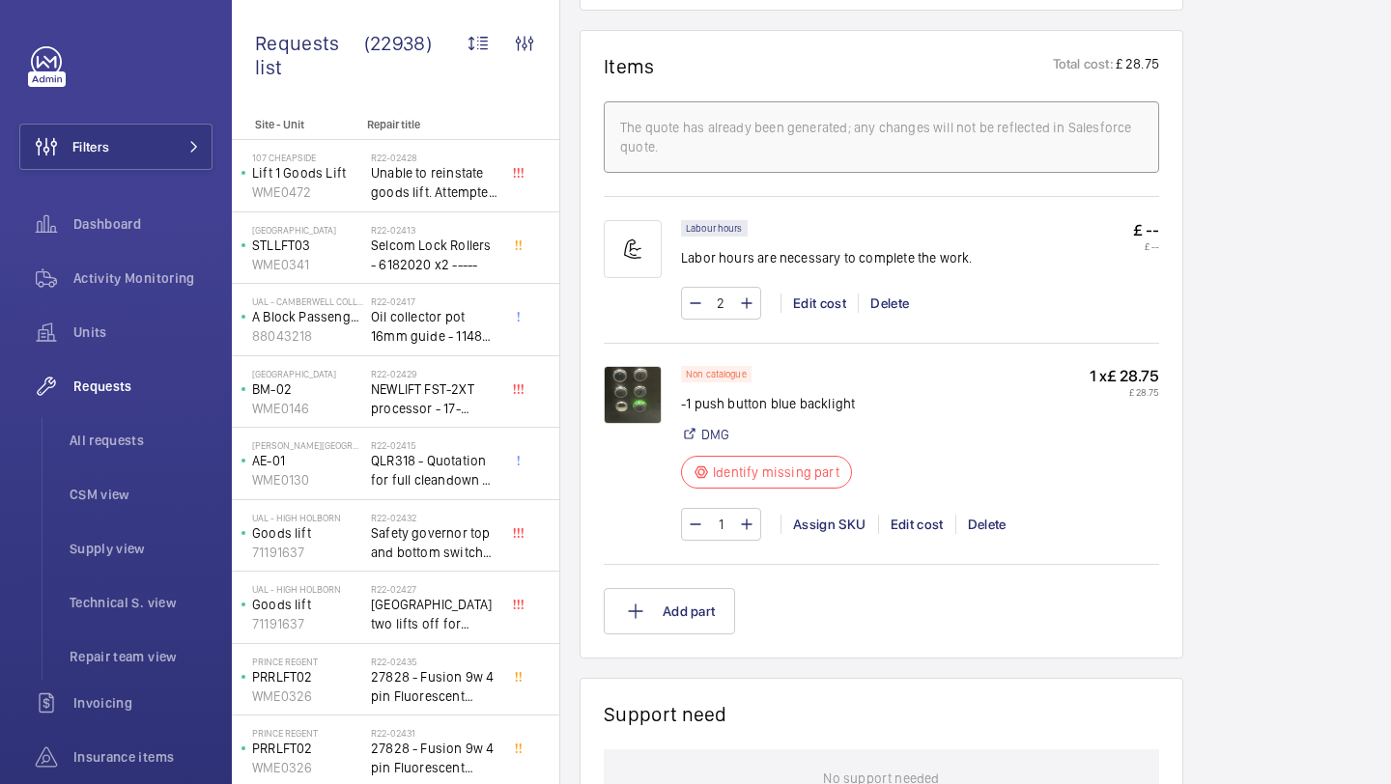
click at [630, 392] on img at bounding box center [633, 395] width 58 height 58
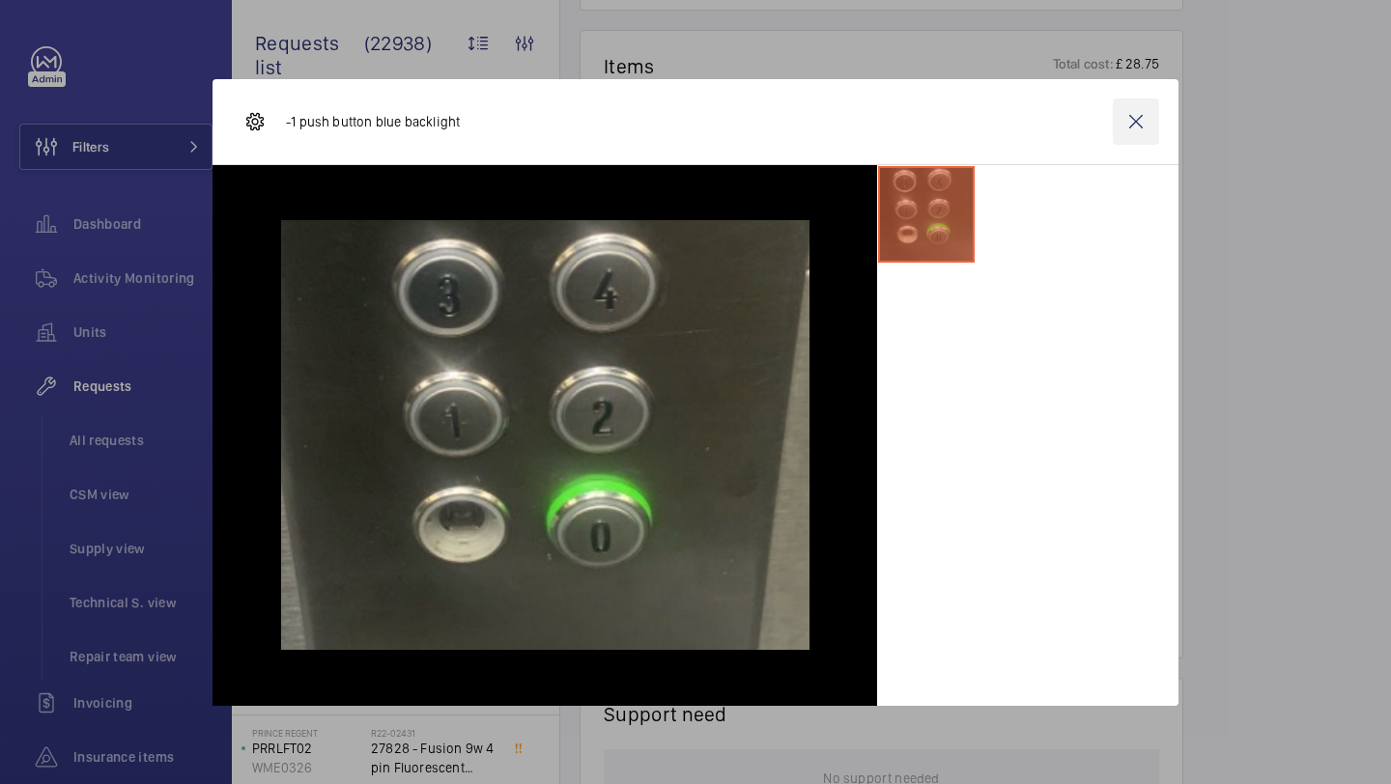
click at [1139, 117] on wm-front-icon-button at bounding box center [1135, 121] width 46 height 46
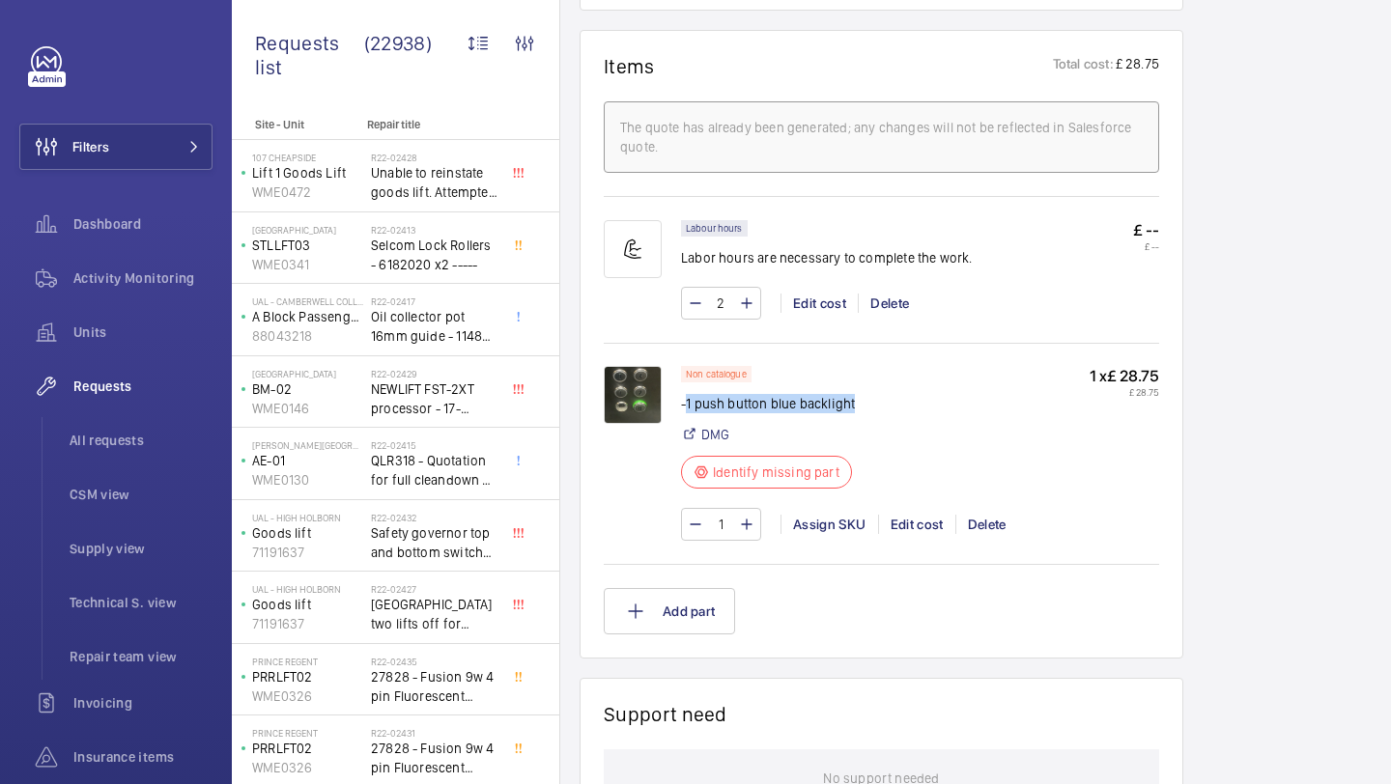
drag, startPoint x: 856, startPoint y: 408, endPoint x: 685, endPoint y: 404, distance: 171.0
click at [685, 404] on p "-1 push button blue backlight" at bounding box center [772, 403] width 183 height 19
copy p "1 push button blue backlight"
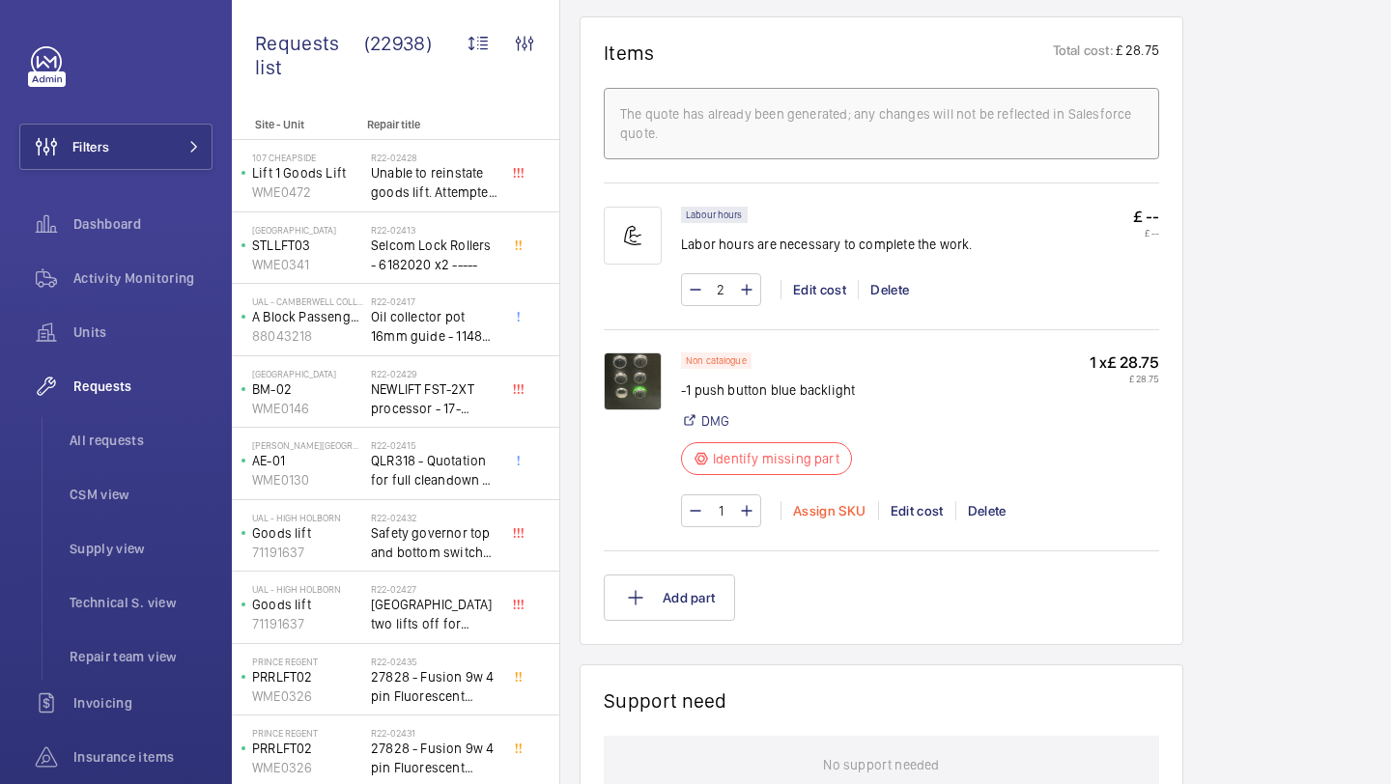
click at [822, 512] on div "Assign SKU" at bounding box center [829, 510] width 98 height 19
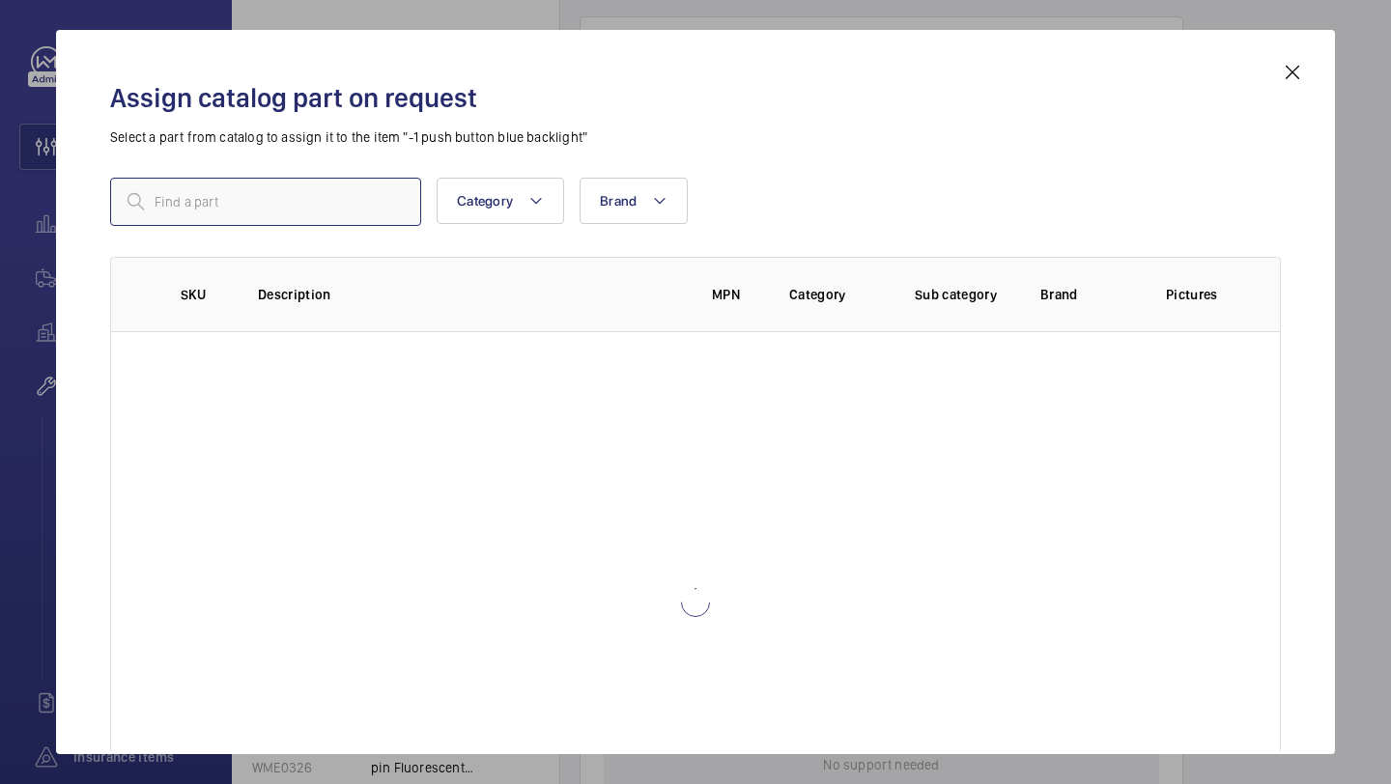
click at [371, 190] on input "text" at bounding box center [265, 202] width 311 height 48
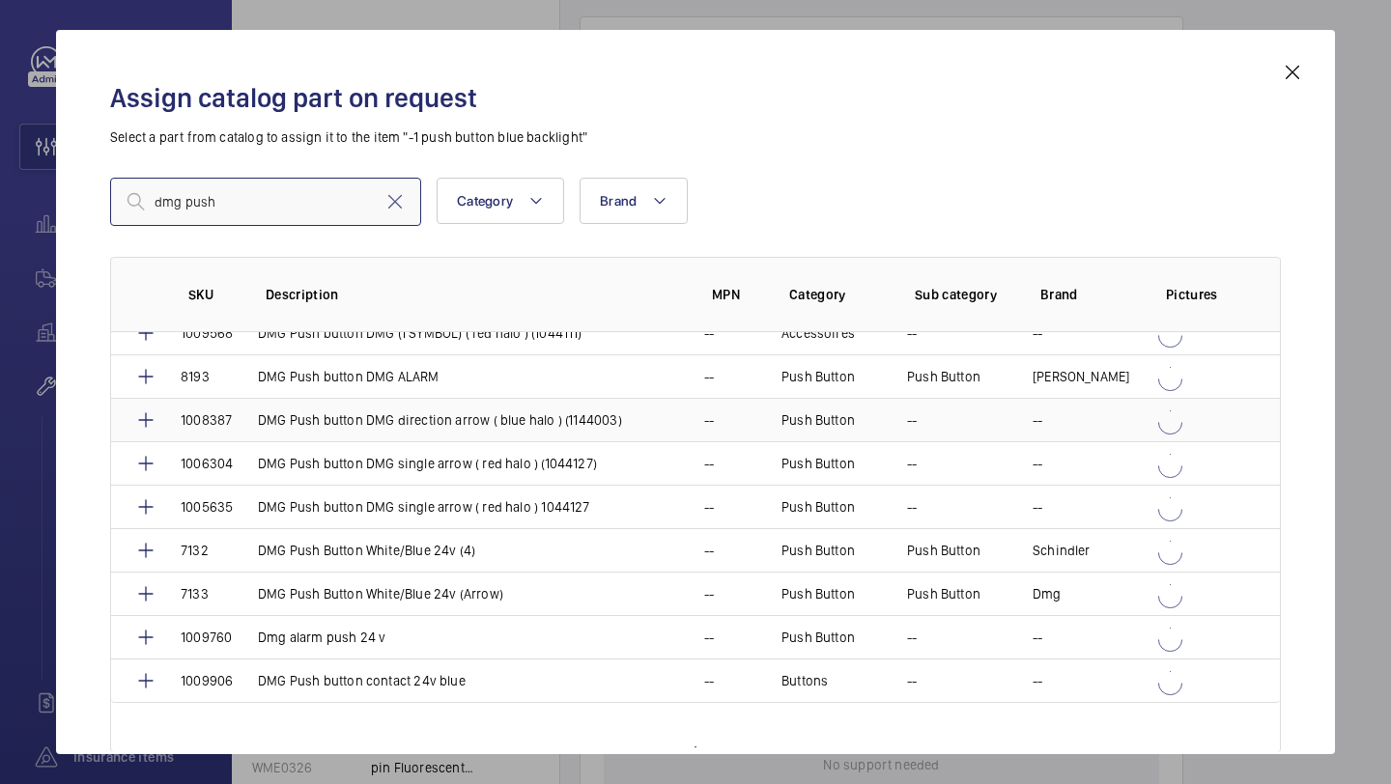
scroll to position [14, 0]
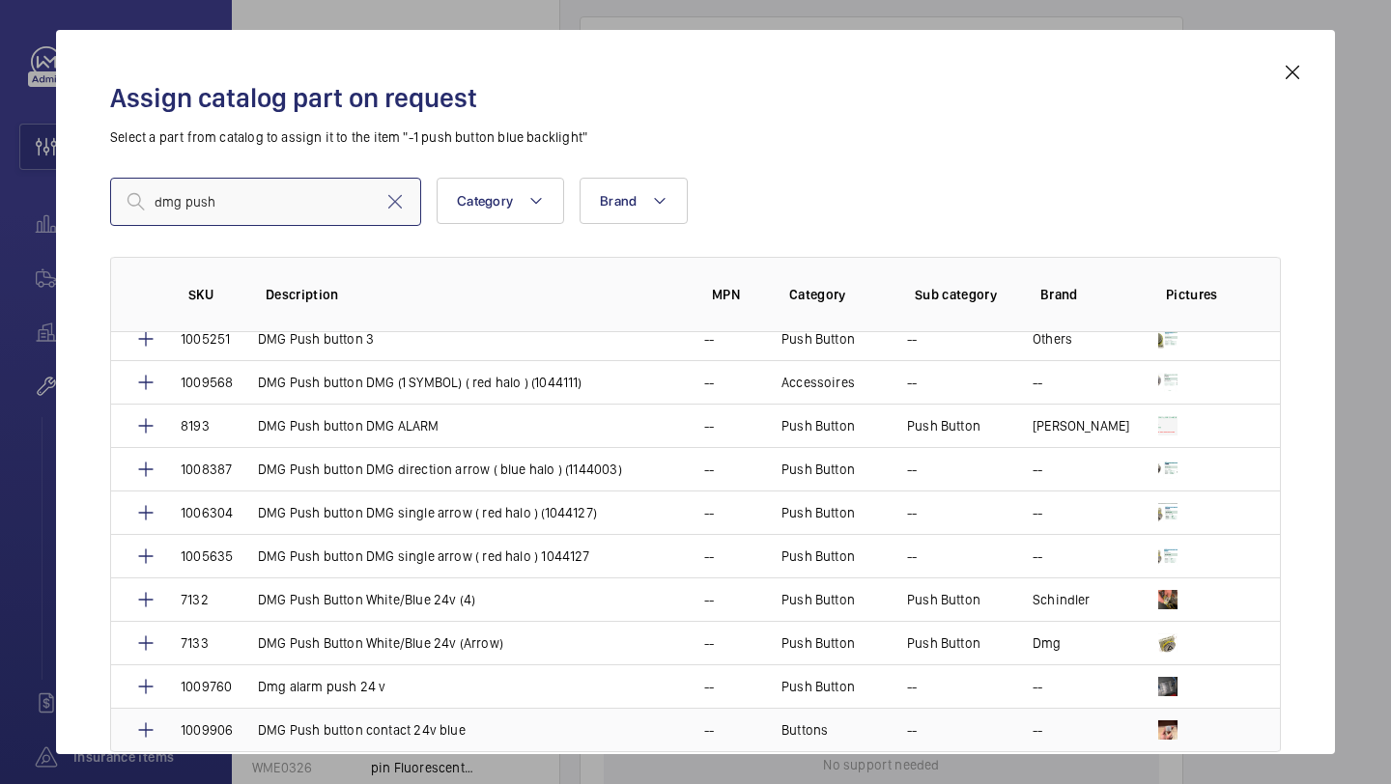
type input "dmg push"
click at [420, 723] on p "DMG Push button contact 24v blue" at bounding box center [362, 729] width 208 height 19
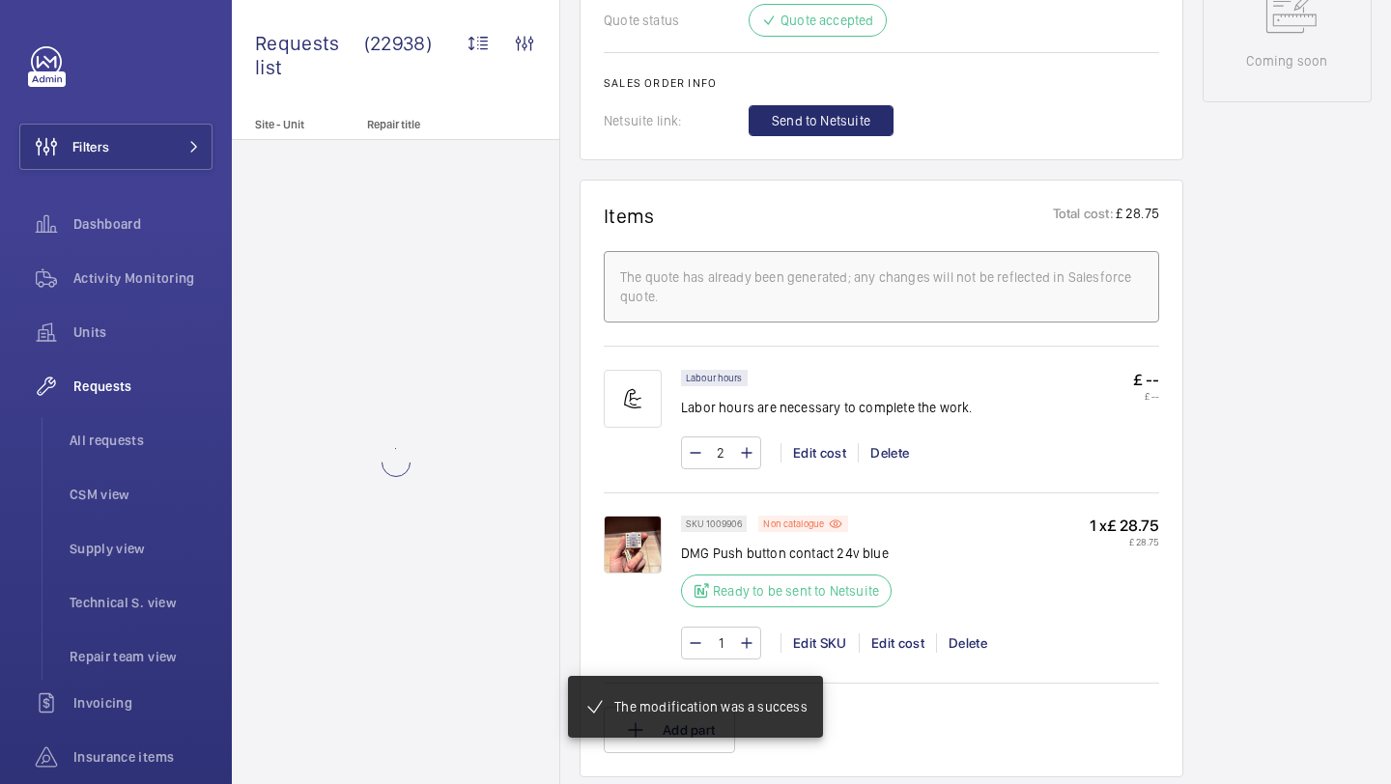
scroll to position [1008, 0]
click at [782, 127] on span "Send to Netsuite" at bounding box center [821, 120] width 98 height 19
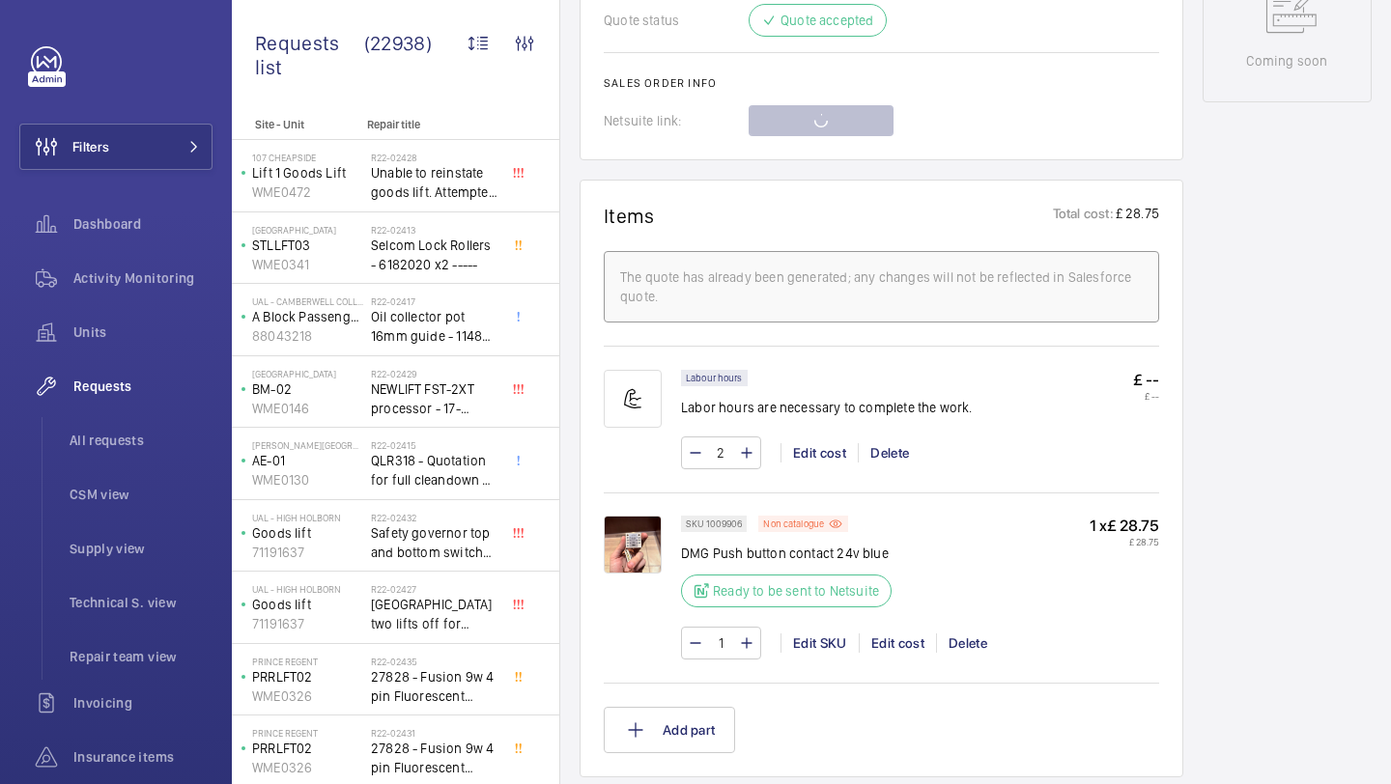
click at [636, 552] on img at bounding box center [633, 545] width 58 height 58
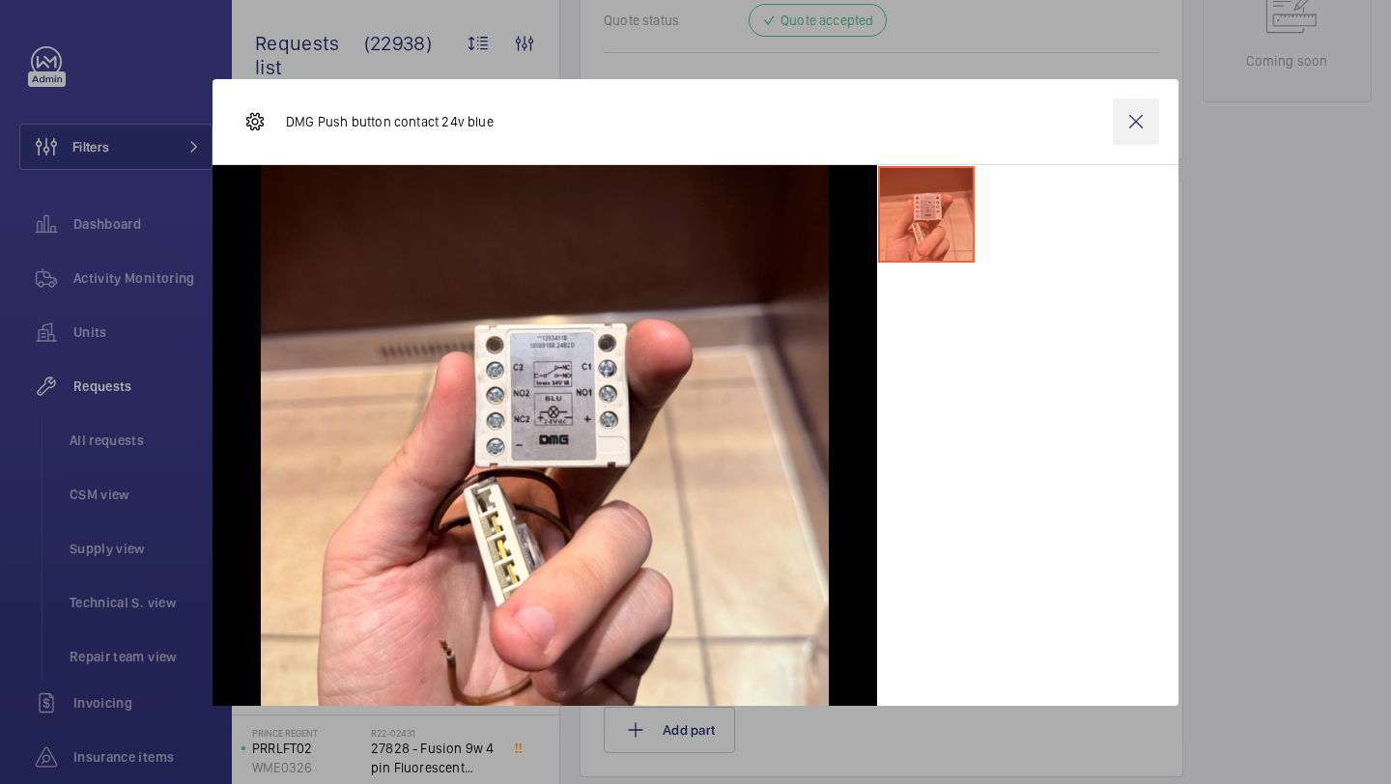
click at [1138, 104] on wm-front-icon-button at bounding box center [1135, 121] width 46 height 46
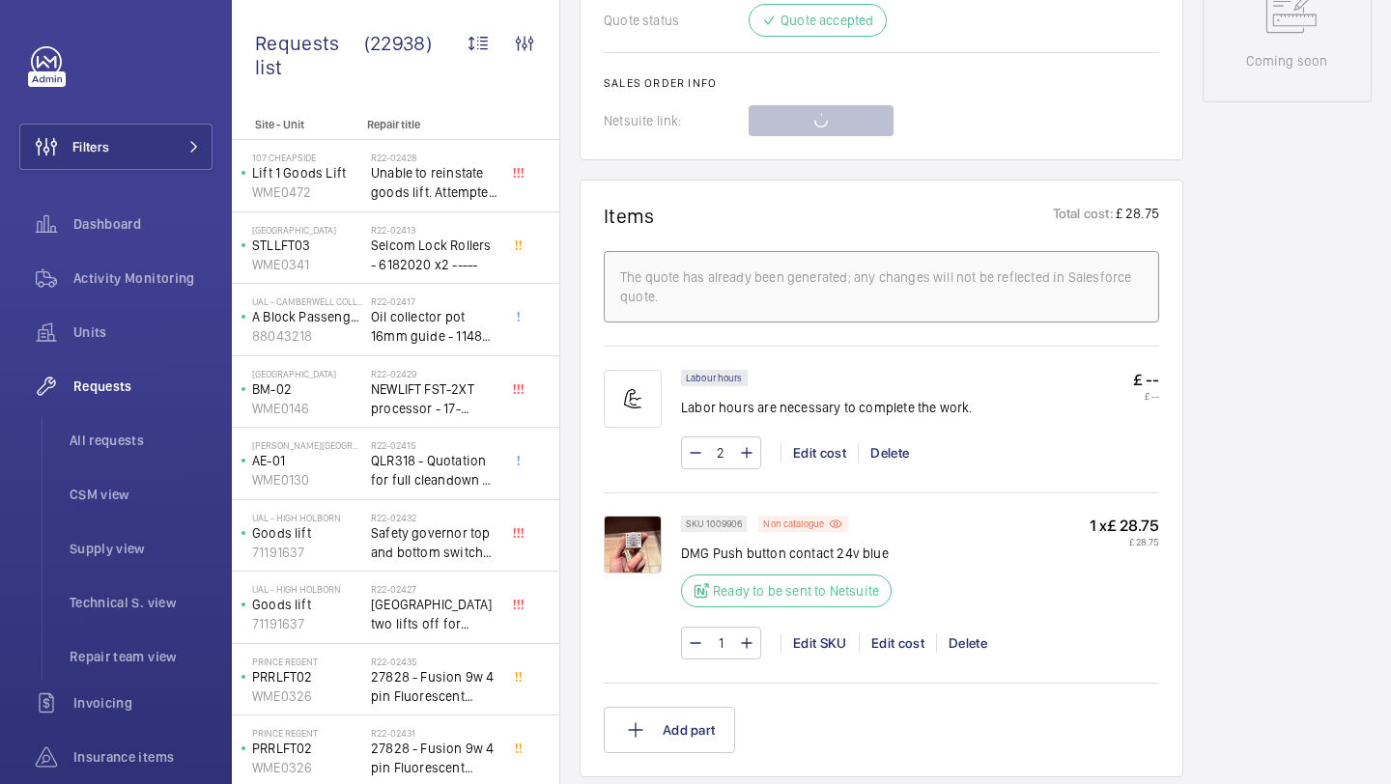
click at [628, 542] on img at bounding box center [633, 545] width 58 height 58
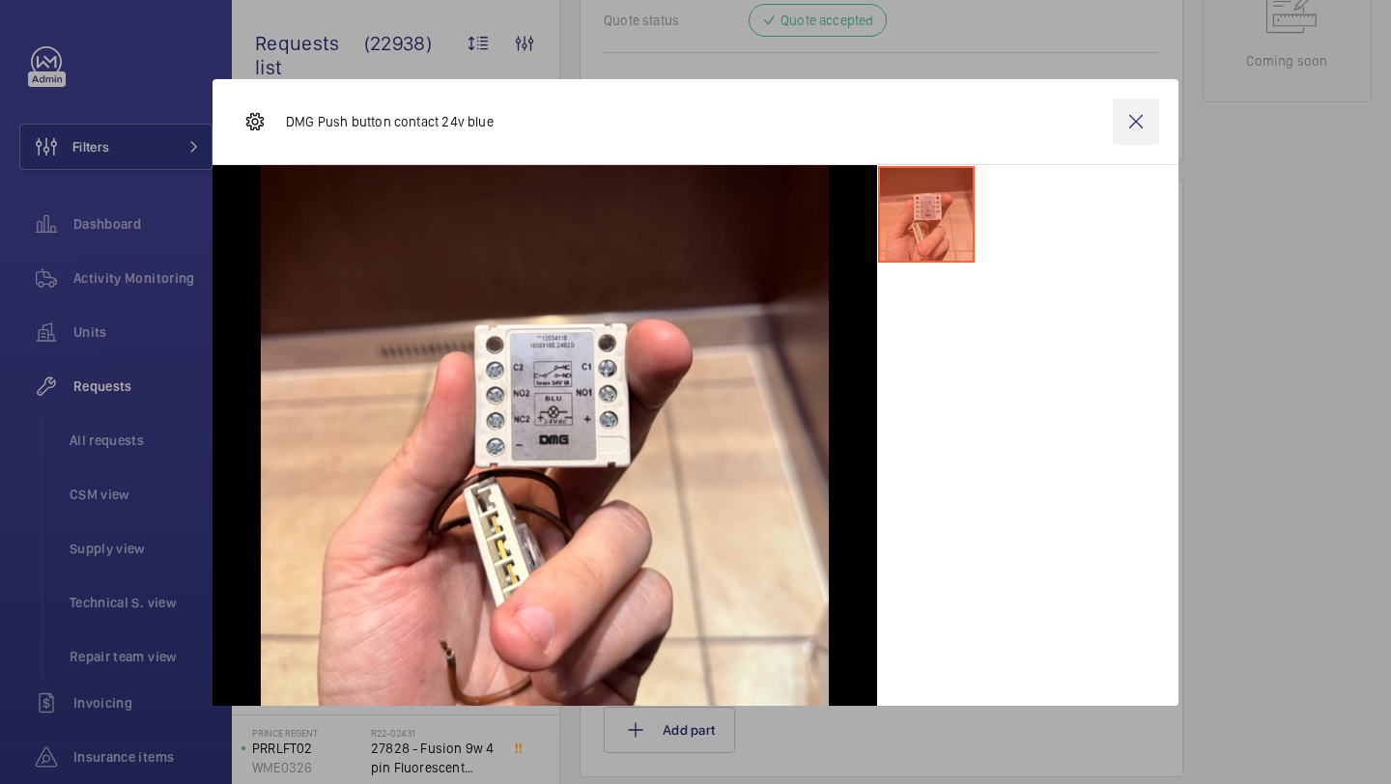
click at [1124, 126] on wm-front-icon-button at bounding box center [1135, 121] width 46 height 46
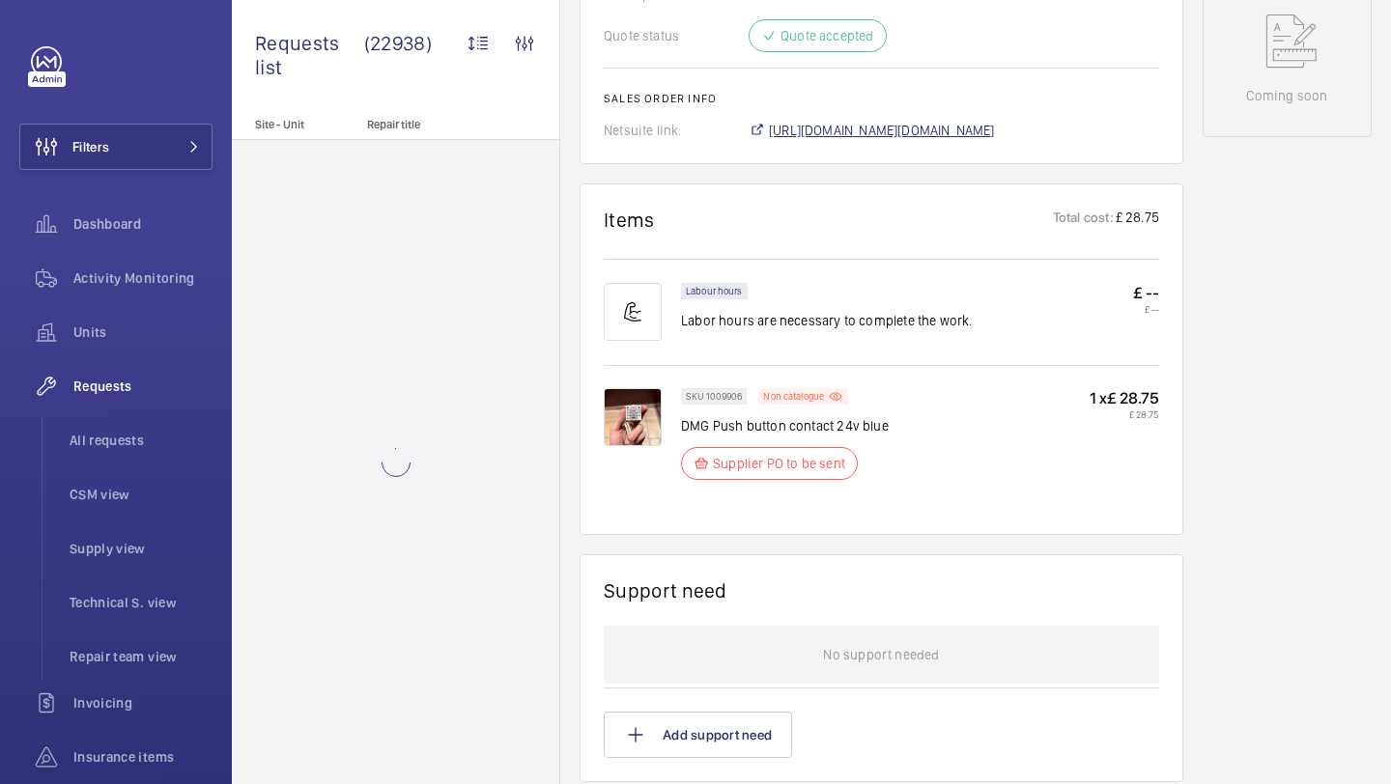
scroll to position [993, 0]
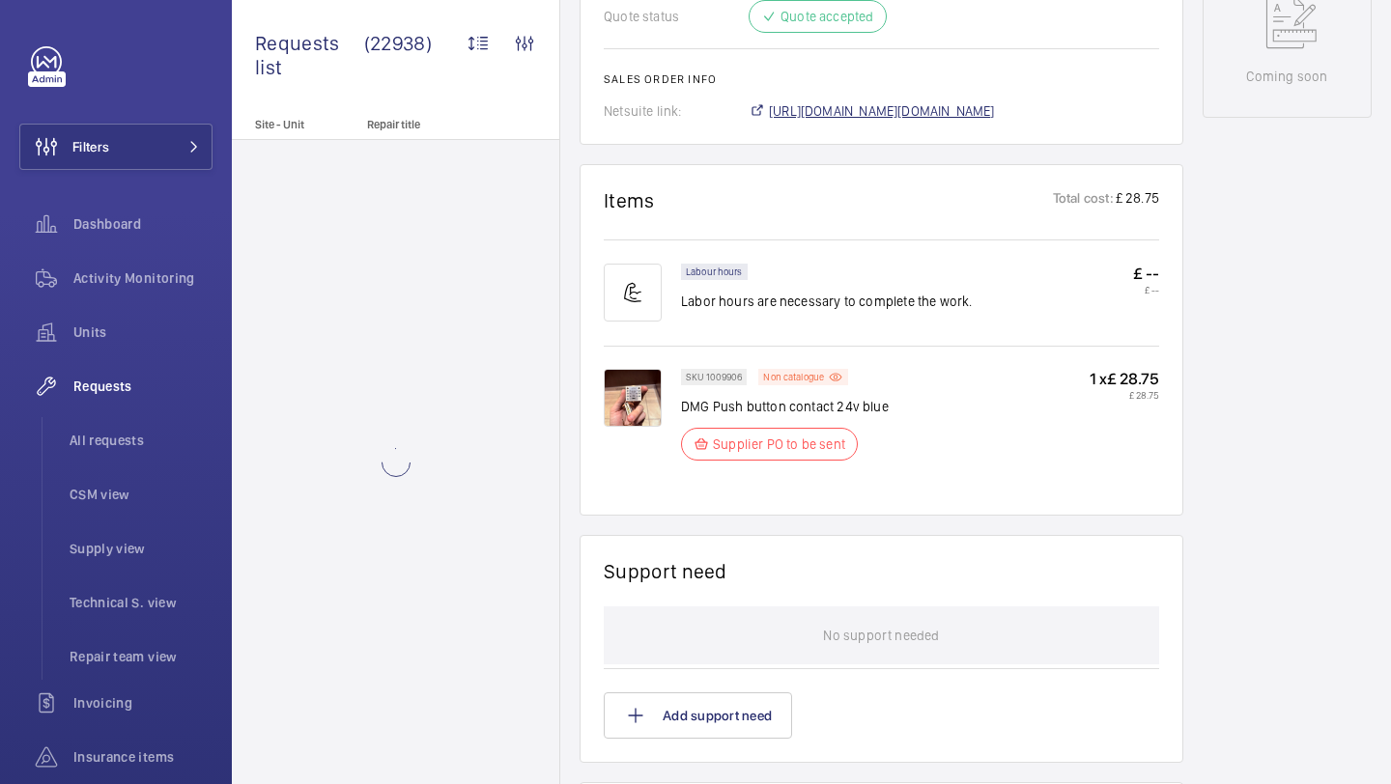
click at [939, 114] on span "[URL][DOMAIN_NAME][DOMAIN_NAME]" at bounding box center [882, 110] width 226 height 19
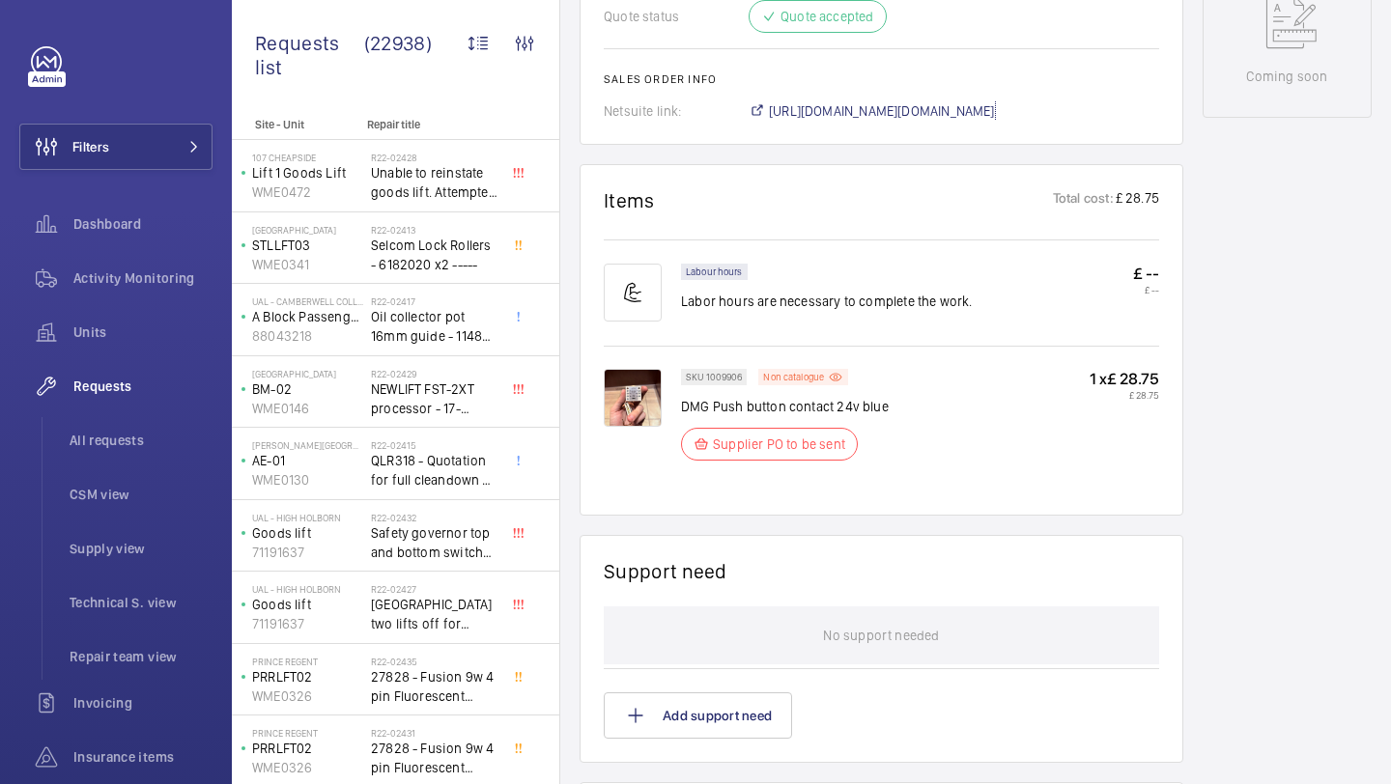
scroll to position [273, 0]
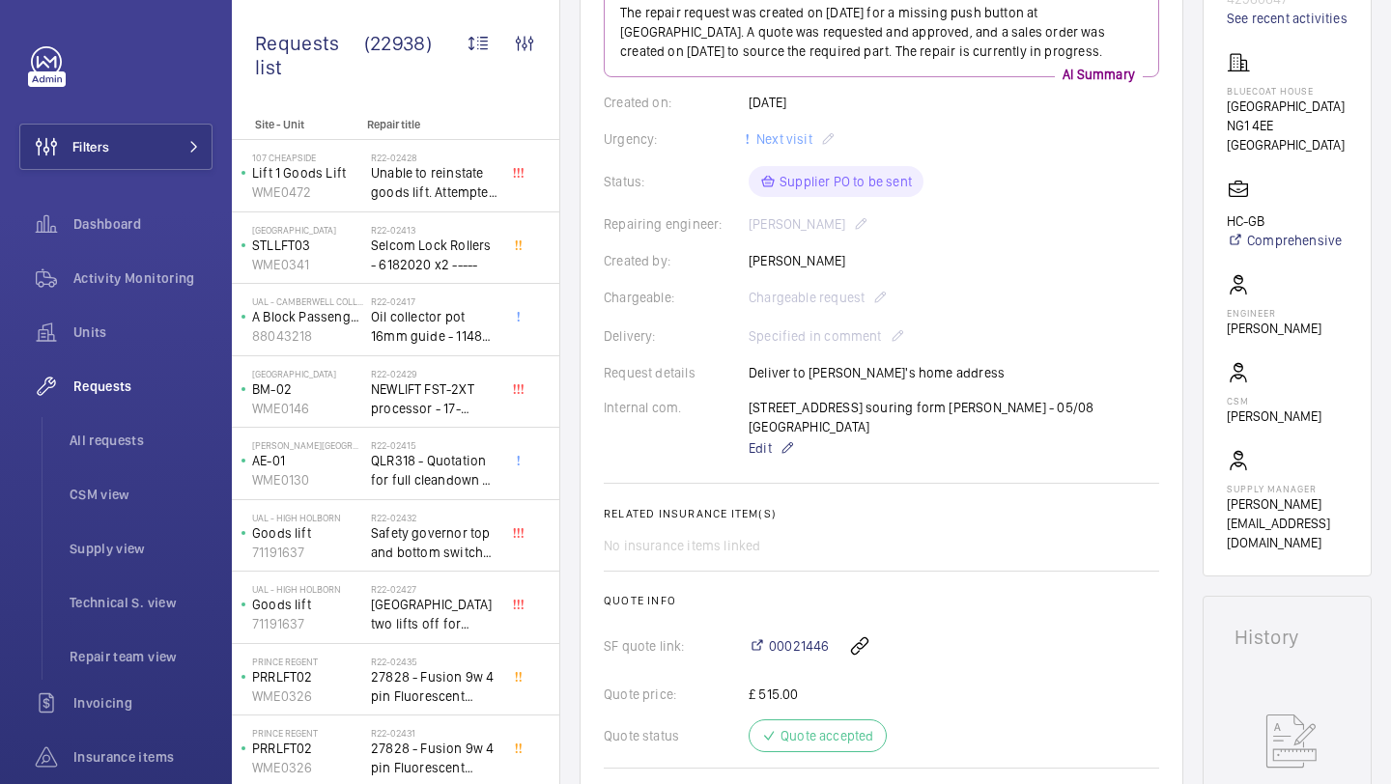
drag, startPoint x: 857, startPoint y: 226, endPoint x: 751, endPoint y: 226, distance: 106.2
click at [751, 226] on div "Repairing engineer: [PERSON_NAME]" at bounding box center [881, 223] width 555 height 23
copy p "[PERSON_NAME]"
drag, startPoint x: 1023, startPoint y: 404, endPoint x: 751, endPoint y: 405, distance: 271.3
click at [751, 405] on div "[STREET_ADDRESS] souring form [PERSON_NAME] - 05/08 india Edit" at bounding box center [953, 429] width 410 height 62
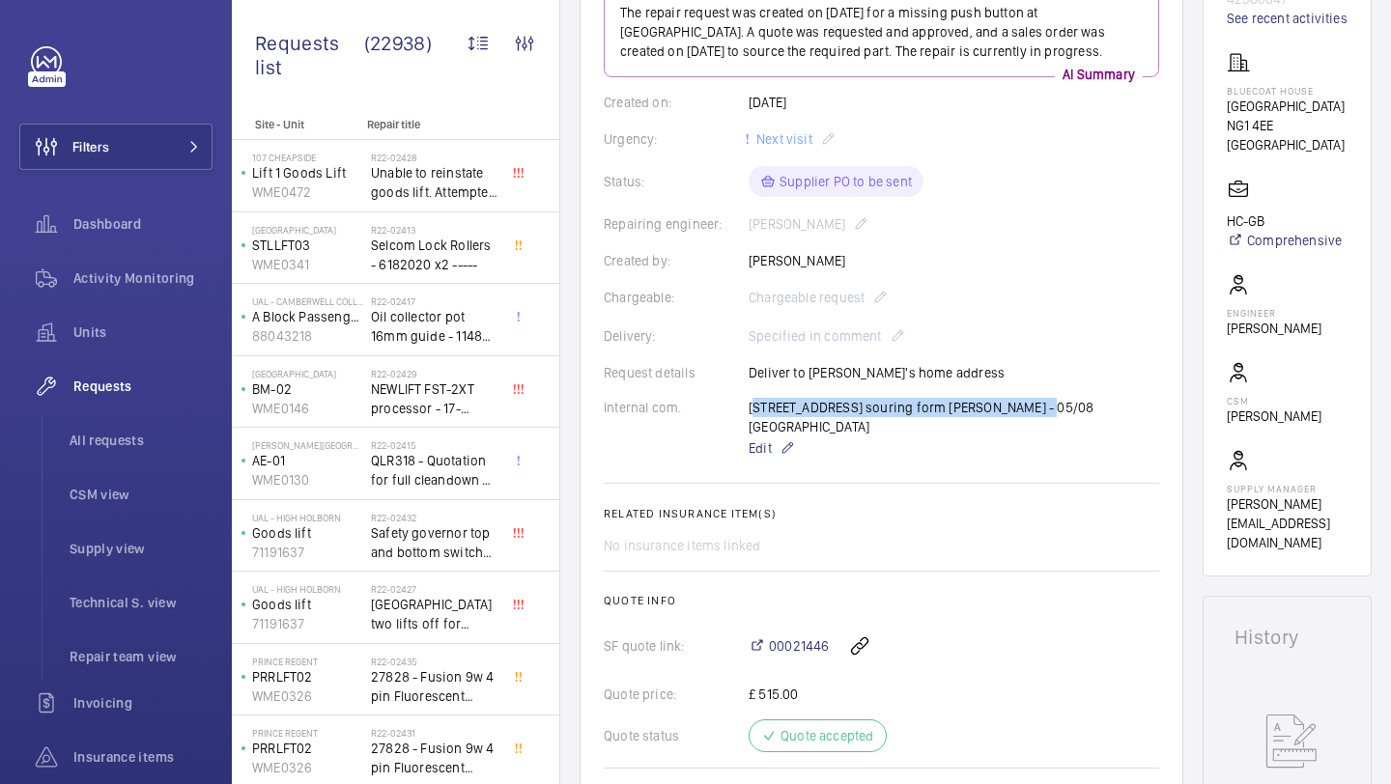
copy p "[STREET_ADDRESS]"
